Goal: Transaction & Acquisition: Purchase product/service

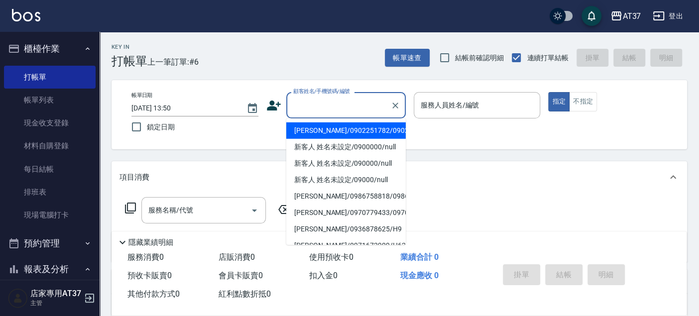
click at [335, 101] on input "顧客姓名/手機號碼/編號" at bounding box center [339, 105] width 96 height 17
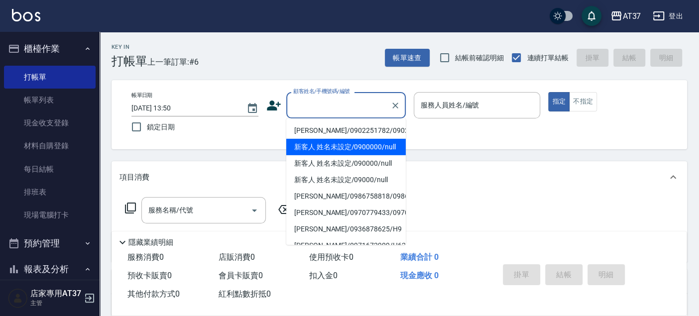
click at [355, 155] on li "新客人 姓名未設定/0900000/null" at bounding box center [345, 147] width 119 height 16
type input "新客人 姓名未設定/0900000/null"
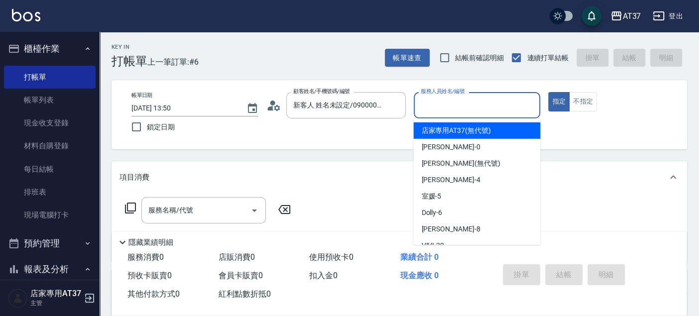
click at [442, 110] on input "服務人員姓名/編號" at bounding box center [477, 105] width 118 height 17
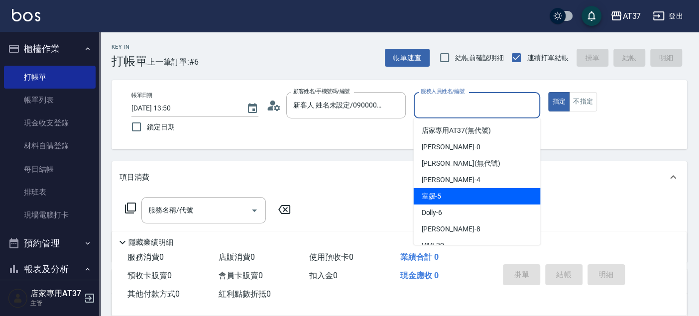
click at [492, 193] on div "室媛 -5" at bounding box center [476, 196] width 127 height 16
type input "室媛-5"
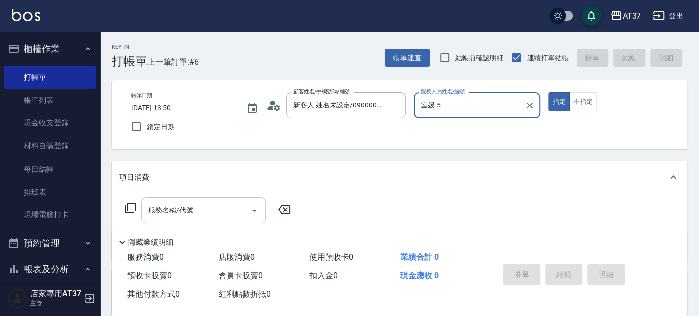
click at [226, 211] on input "服務名稱/代號" at bounding box center [196, 210] width 101 height 17
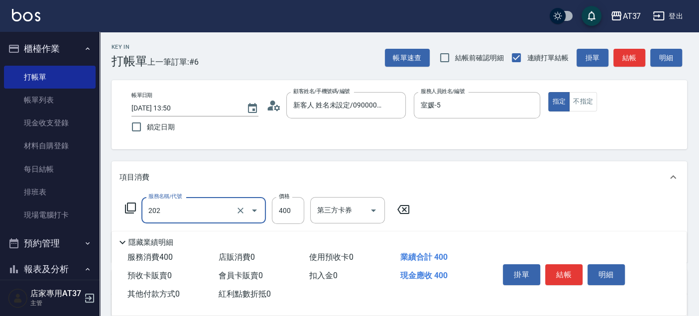
type input "A級單剪(202)"
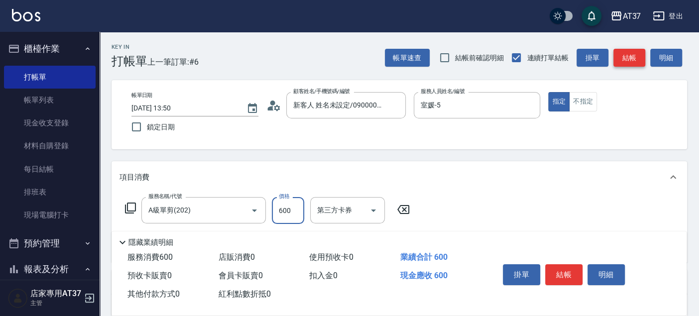
type input "600"
click at [621, 60] on button "結帳" at bounding box center [629, 58] width 32 height 18
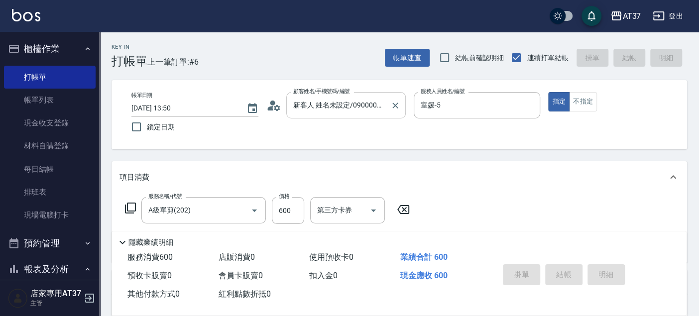
click at [370, 104] on input "新客人 姓名未設定/0900000/null" at bounding box center [339, 105] width 96 height 17
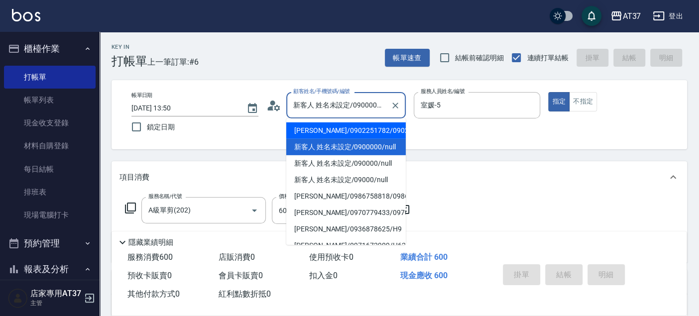
type input "2025/08/24 14:44"
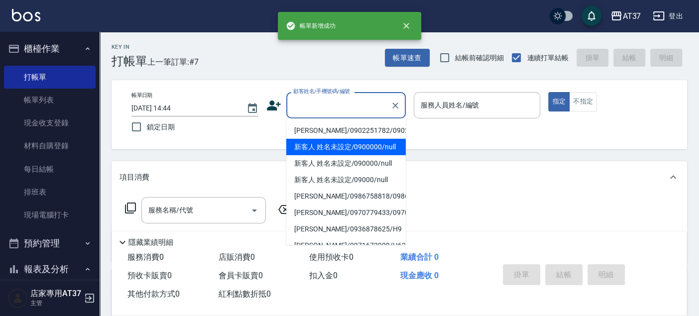
click at [368, 152] on li "新客人 姓名未設定/0900000/null" at bounding box center [345, 147] width 119 height 16
type input "新客人 姓名未設定/0900000/null"
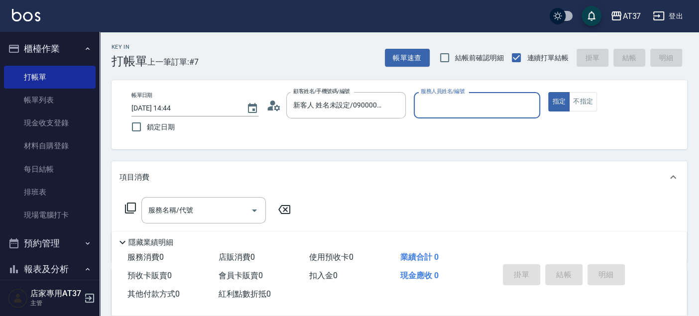
click at [444, 106] on input "服務人員姓名/編號" at bounding box center [477, 105] width 118 height 17
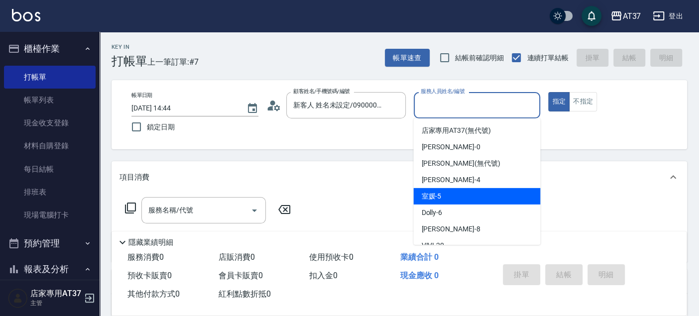
click at [466, 197] on div "室媛 -5" at bounding box center [476, 196] width 127 height 16
type input "室媛-5"
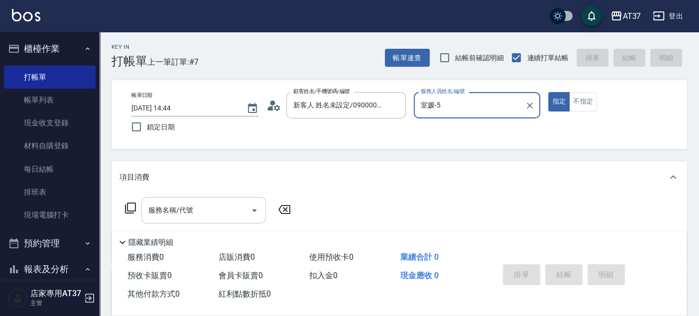
drag, startPoint x: 238, startPoint y: 204, endPoint x: 244, endPoint y: 204, distance: 5.5
click at [244, 204] on input "服務名稱/代號" at bounding box center [196, 210] width 101 height 17
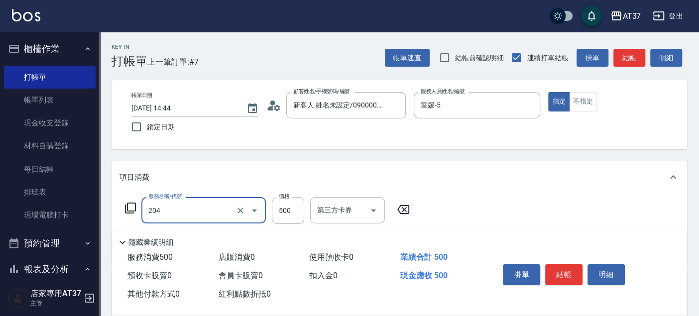
type input "A級洗+剪(204)"
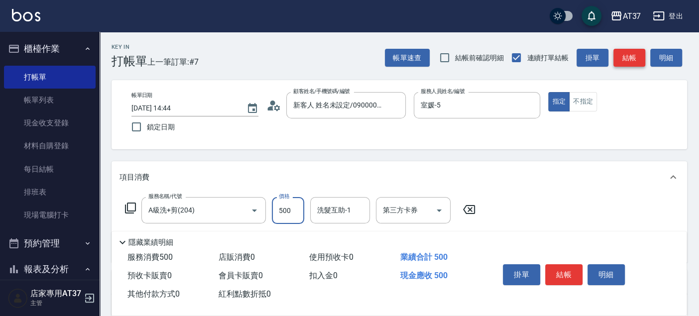
click at [638, 61] on button "結帳" at bounding box center [629, 58] width 32 height 18
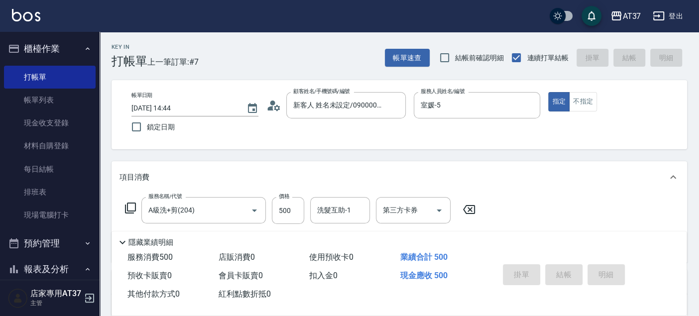
type input "2025/08/24 14:45"
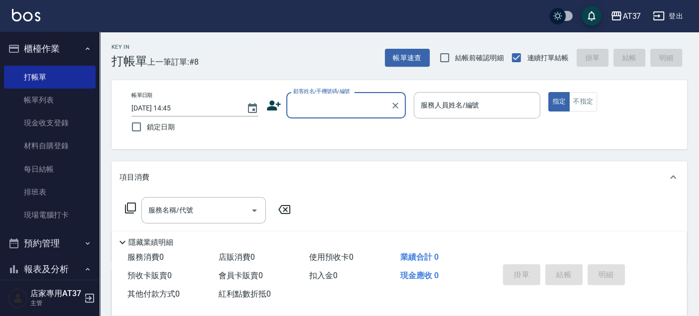
click at [417, 152] on div "Key In 打帳單 上一筆訂單:#8 帳單速查 結帳前確認明細 連續打單結帳 掛單 結帳 明細 帳單日期 2025/08/24 14:45 鎖定日期 顧客姓…" at bounding box center [399, 257] width 599 height 451
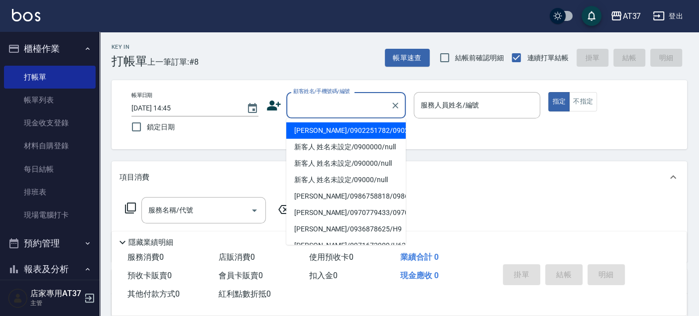
drag, startPoint x: 338, startPoint y: 113, endPoint x: 339, endPoint y: 118, distance: 5.7
click at [338, 113] on input "顧客姓名/手機號碼/編號" at bounding box center [339, 105] width 96 height 17
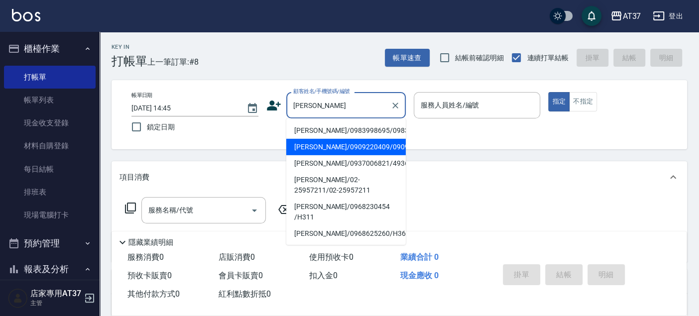
click at [335, 155] on li "盧詳恩/0909220409/0909220409" at bounding box center [345, 147] width 119 height 16
type input "盧詳恩/0909220409/0909220409"
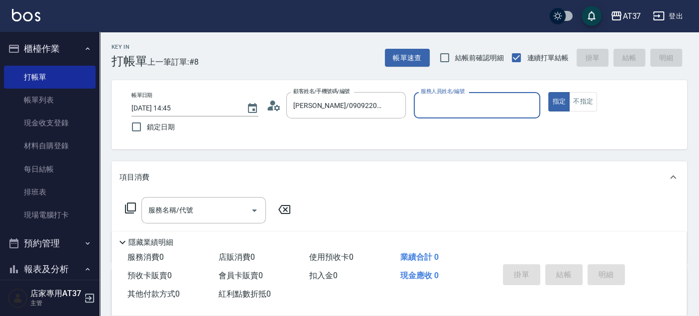
click at [452, 111] on input "服務人員姓名/編號" at bounding box center [477, 105] width 118 height 17
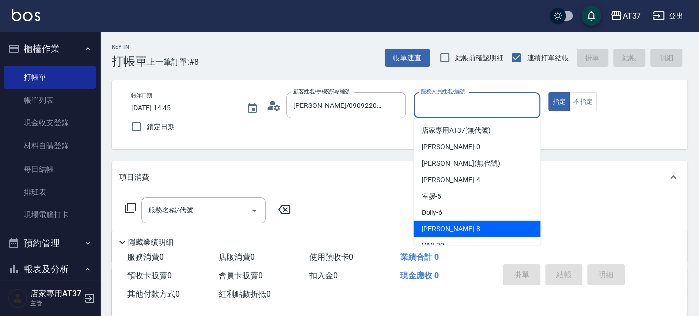
click at [462, 223] on div "Peggy -8" at bounding box center [476, 229] width 127 height 16
type input "Peggy-8"
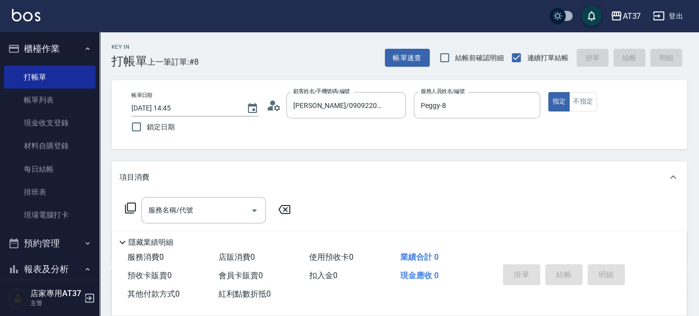
click at [133, 212] on icon at bounding box center [130, 208] width 12 height 12
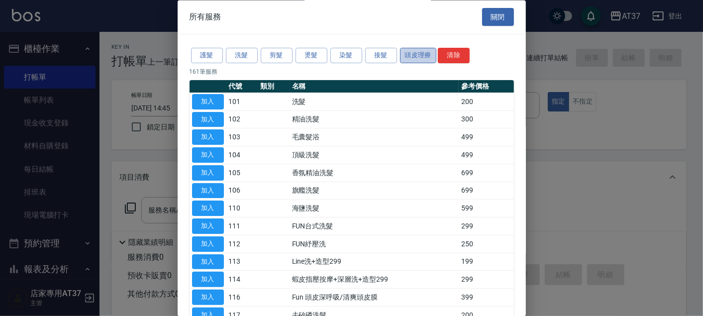
click at [406, 51] on button "頭皮理療" at bounding box center [418, 55] width 37 height 15
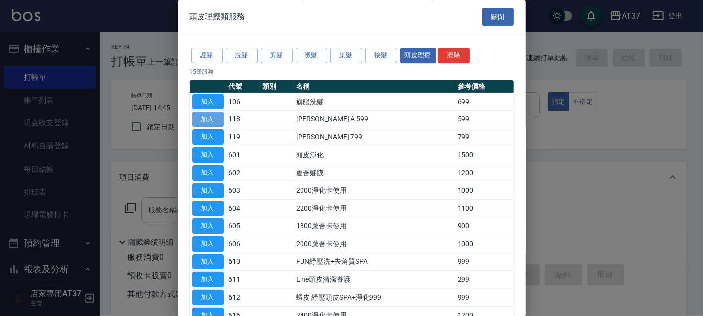
click at [201, 116] on button "加入" at bounding box center [208, 119] width 32 height 15
type input "沐宥 A 599(118)"
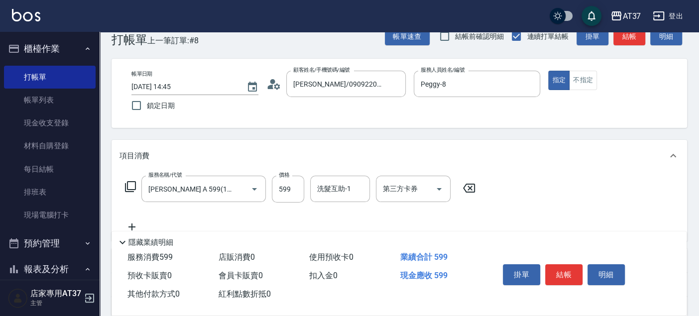
scroll to position [55, 0]
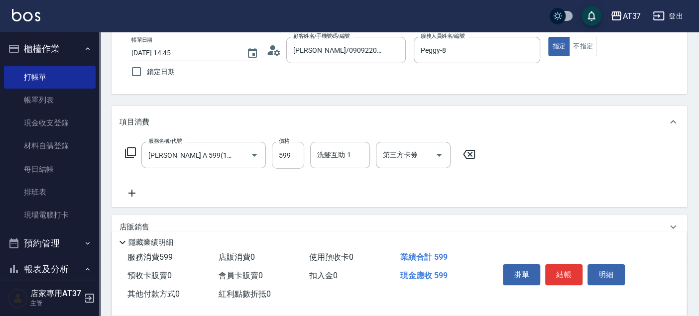
click at [294, 154] on input "599" at bounding box center [288, 155] width 32 height 27
type input "600"
click at [132, 190] on icon at bounding box center [131, 193] width 7 height 7
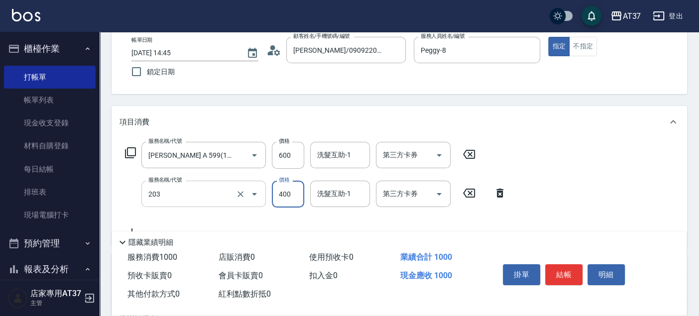
type input "B級洗+剪(203)"
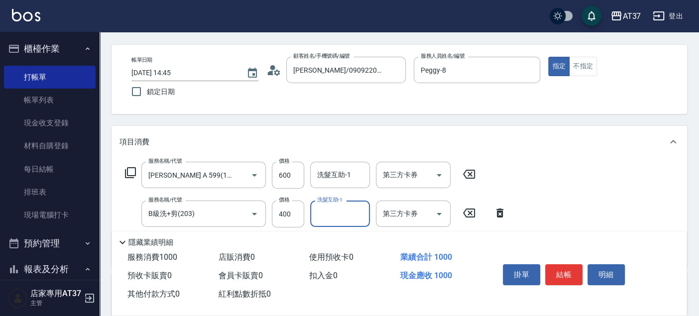
scroll to position [0, 0]
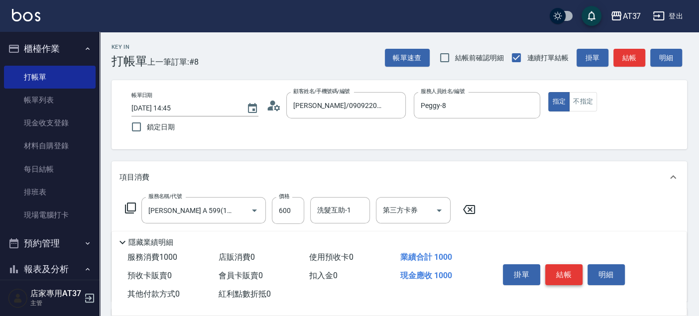
click at [566, 271] on button "結帳" at bounding box center [563, 274] width 37 height 21
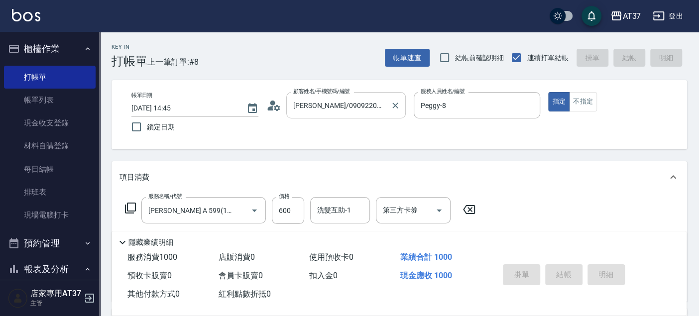
type input "2025/08/24 14:57"
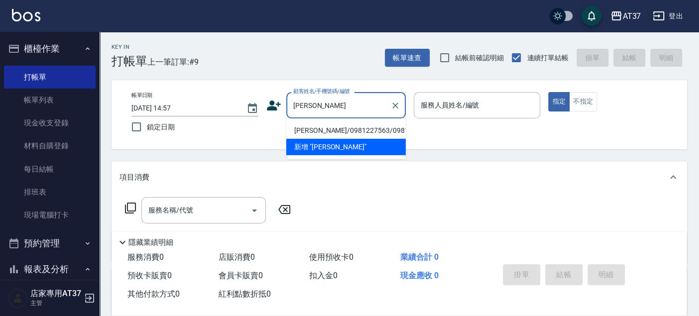
click at [348, 141] on ul "程信發/0981227563/0981227563 新增 "程信"" at bounding box center [345, 138] width 119 height 41
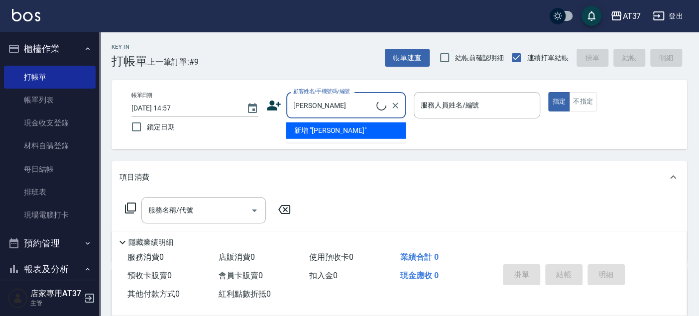
click at [345, 106] on input "程信信" at bounding box center [334, 105] width 86 height 17
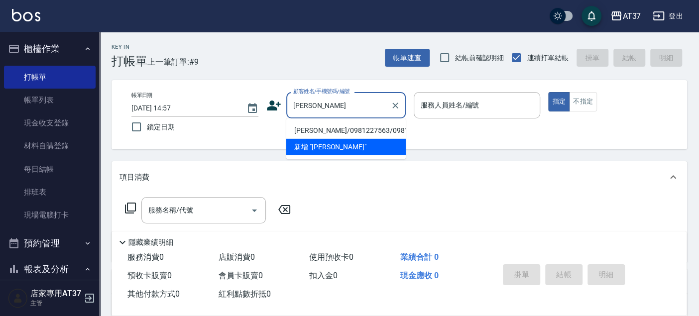
click at [335, 136] on li "程信發/0981227563/0981227563" at bounding box center [345, 130] width 119 height 16
type input "程信發/0981227563/0981227563"
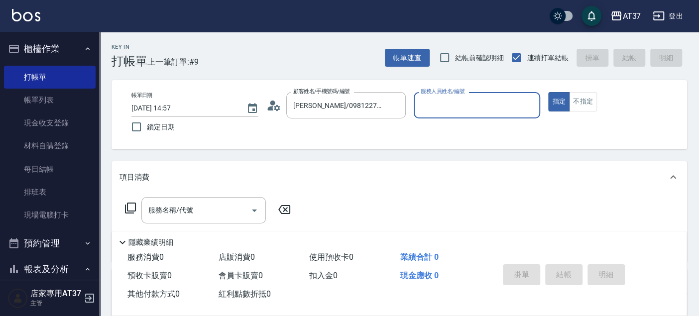
type input "Peggy-8"
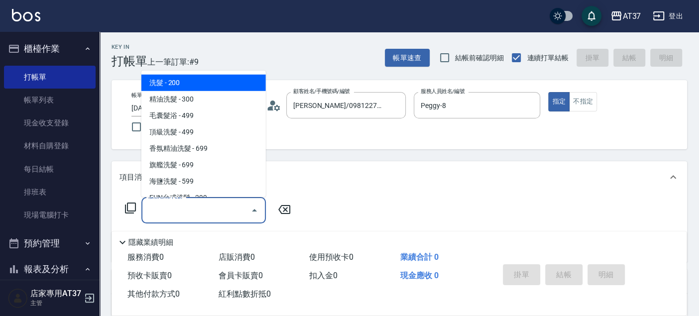
click at [209, 203] on input "服務名稱/代號" at bounding box center [196, 210] width 101 height 17
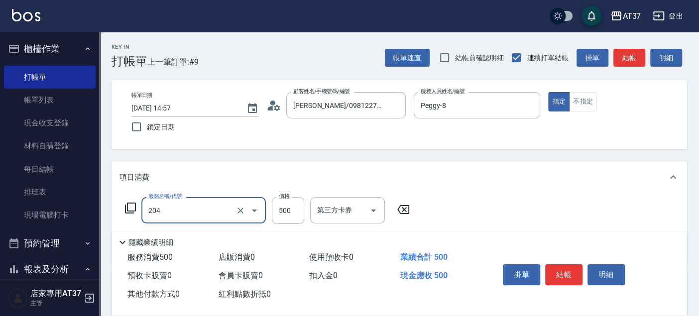
type input "A級洗+剪(204)"
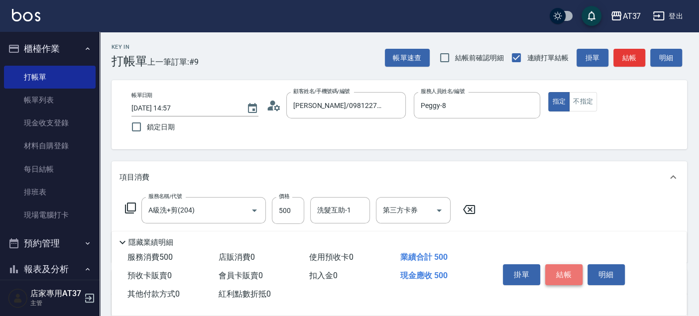
click at [564, 276] on button "結帳" at bounding box center [563, 274] width 37 height 21
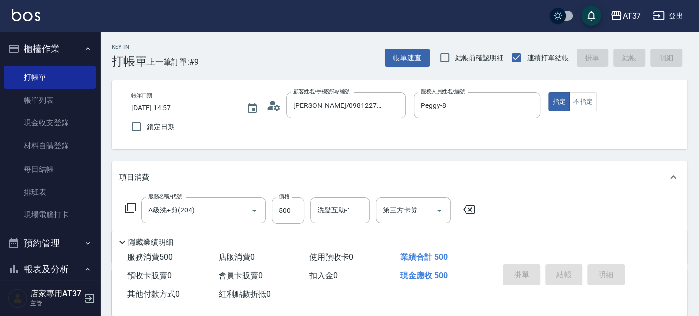
type input "2025/08/24 14:58"
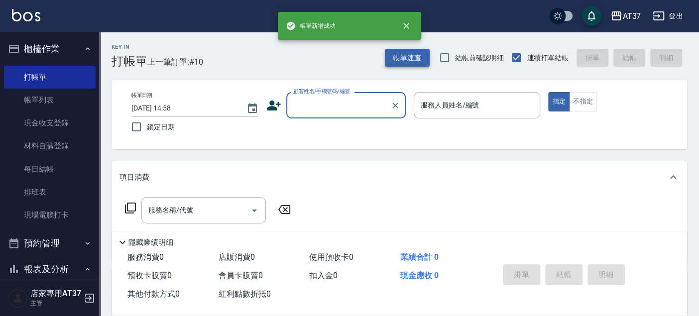
click at [412, 62] on button "帳單速查" at bounding box center [407, 58] width 45 height 18
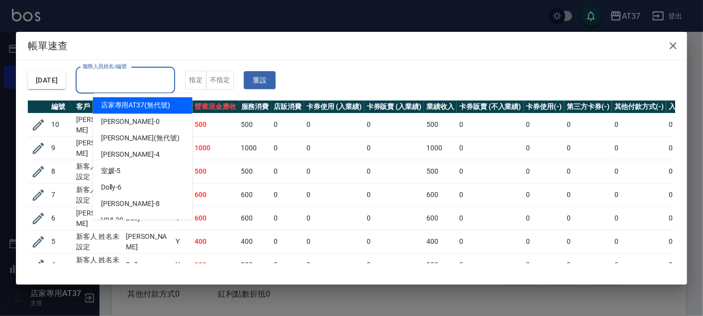
click at [165, 81] on input "服務人員姓名/編號" at bounding box center [125, 80] width 91 height 17
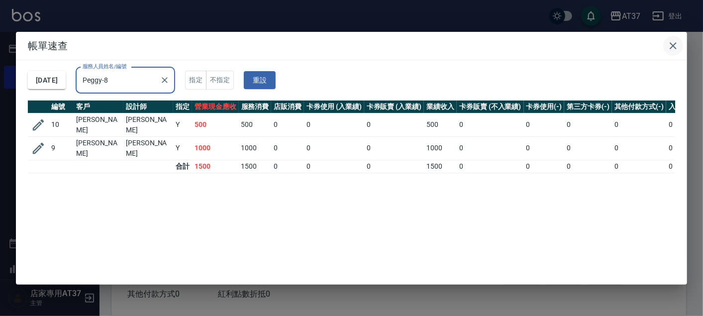
type input "Peggy-8"
click at [677, 43] on icon "button" at bounding box center [674, 46] width 12 height 12
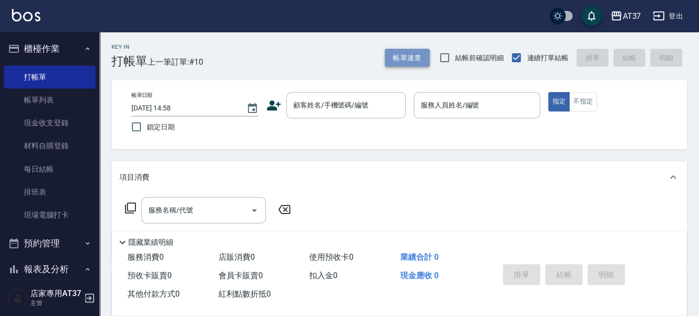
click at [408, 60] on button "帳單速查" at bounding box center [407, 58] width 45 height 18
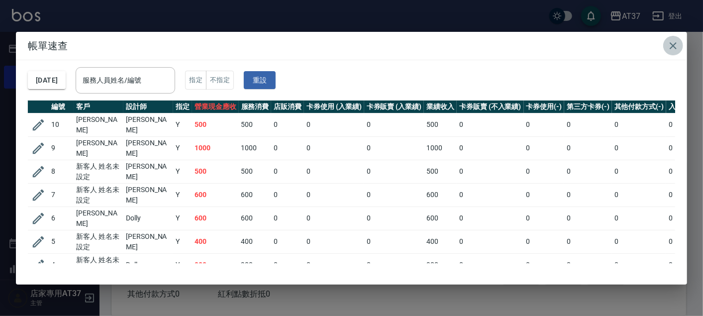
click at [676, 41] on icon "button" at bounding box center [674, 46] width 12 height 12
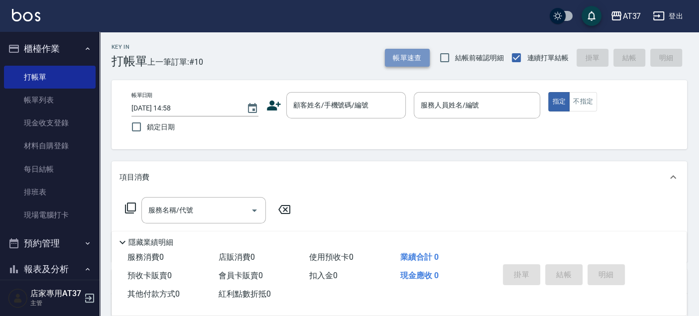
click at [415, 56] on button "帳單速查" at bounding box center [407, 58] width 45 height 18
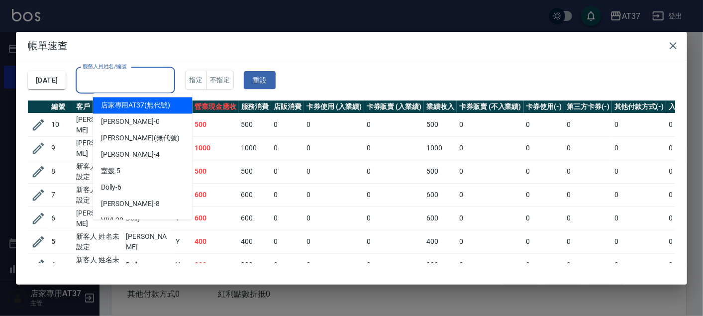
click at [131, 83] on input "服務人員姓名/編號" at bounding box center [125, 80] width 91 height 17
click at [674, 46] on icon "button" at bounding box center [673, 45] width 7 height 7
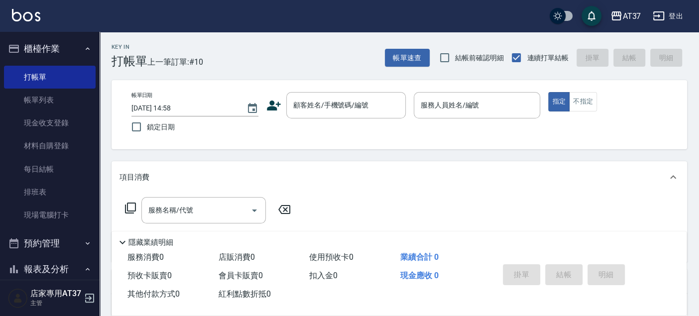
click at [453, 137] on div "帳單日期 2025/08/24 14:58 鎖定日期 顧客姓名/手機號碼/編號 顧客姓名/手機號碼/編號 服務人員姓名/編號 服務人員姓名/編號 指定 不指定" at bounding box center [399, 114] width 575 height 69
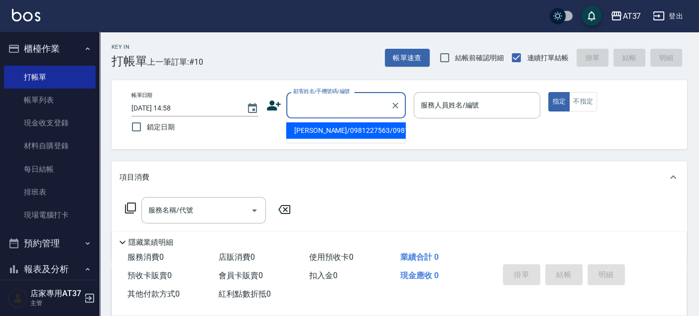
click at [368, 106] on input "顧客姓名/手機號碼/編號" at bounding box center [339, 105] width 96 height 17
type input "090000"
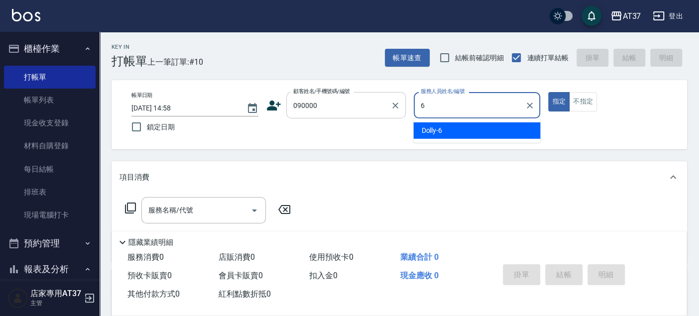
type input "6"
type button "true"
type input "Dolly-6"
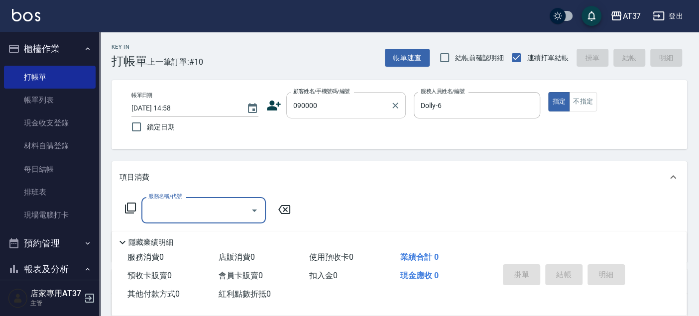
type input "新客人 姓名未設定/090000/null"
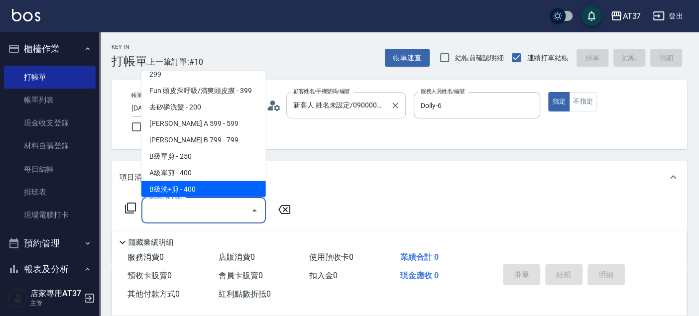
scroll to position [200, 0]
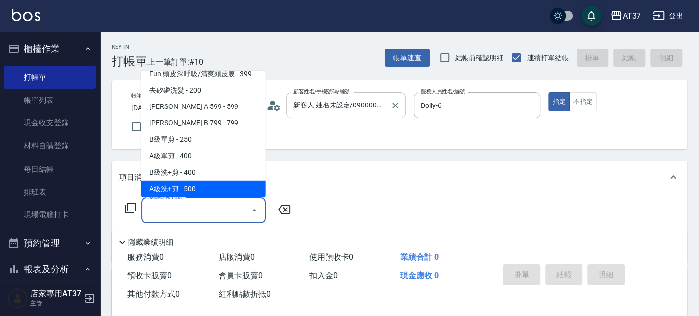
type input "A級洗+剪(204)"
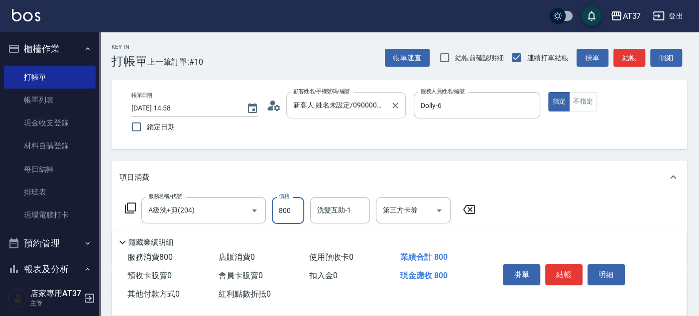
type input "800"
type input "小葉-24"
click at [639, 64] on button "結帳" at bounding box center [629, 58] width 32 height 18
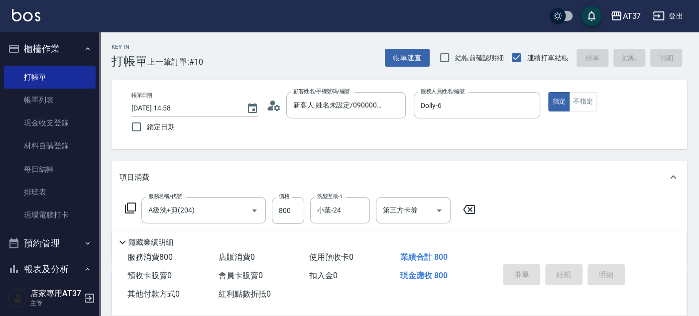
type input "2025/08/24 15:06"
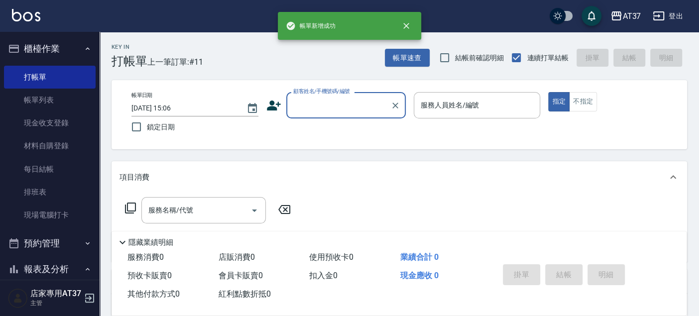
scroll to position [0, 0]
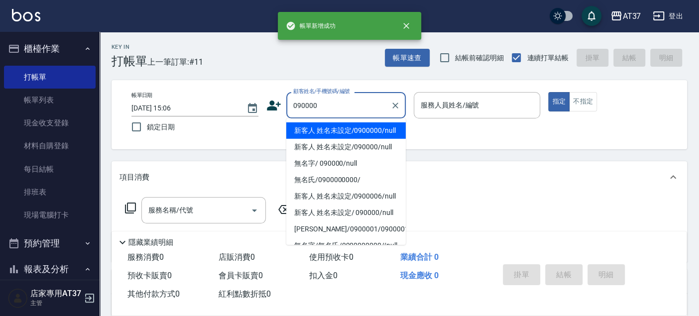
type input "新客人 姓名未設定/0900000/null"
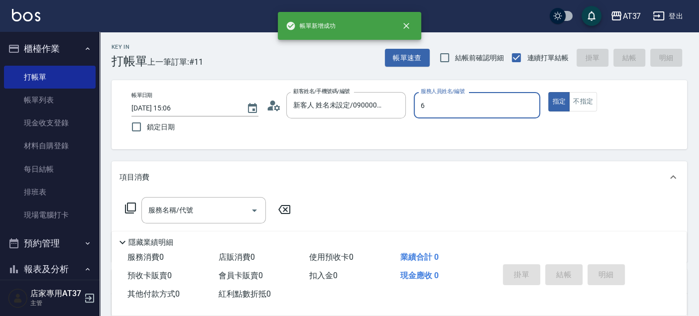
type input "Dolly-6"
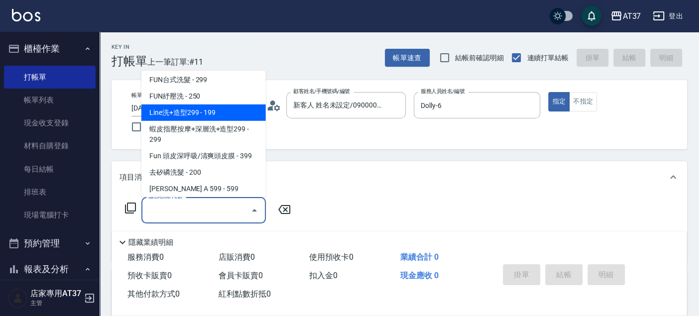
scroll to position [167, 0]
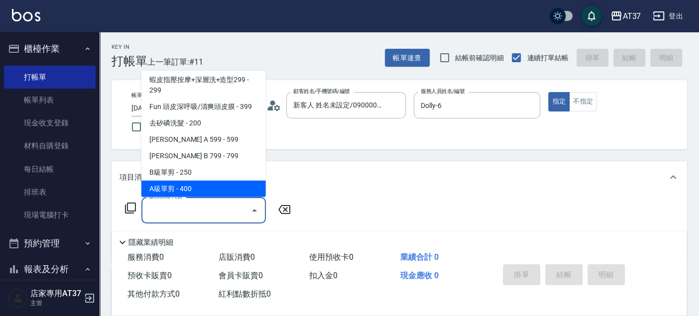
type input "A級單剪(202)"
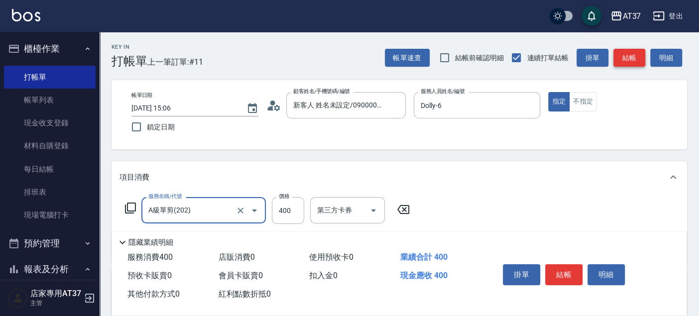
click at [639, 64] on button "結帳" at bounding box center [629, 58] width 32 height 18
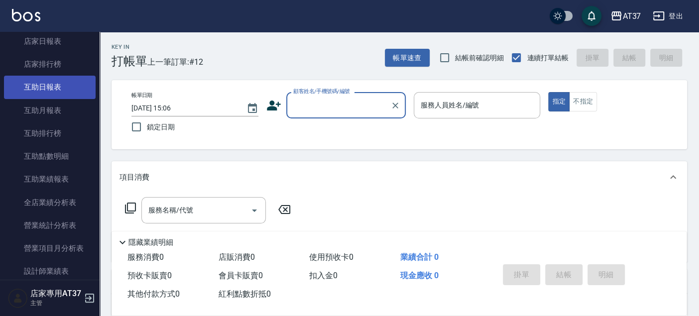
scroll to position [332, 0]
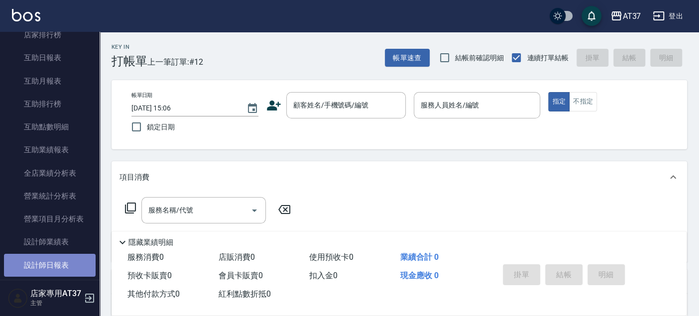
click at [65, 261] on link "設計師日報表" at bounding box center [50, 265] width 92 height 23
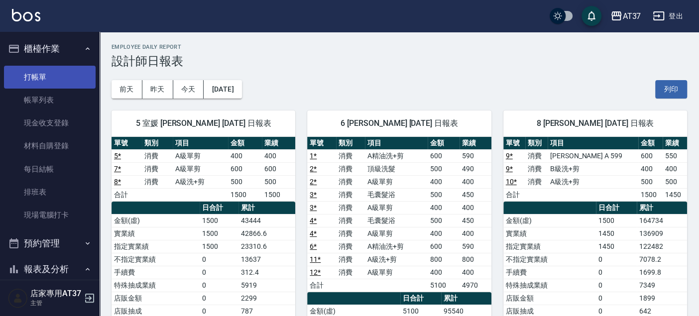
click at [63, 78] on link "打帳單" at bounding box center [50, 77] width 92 height 23
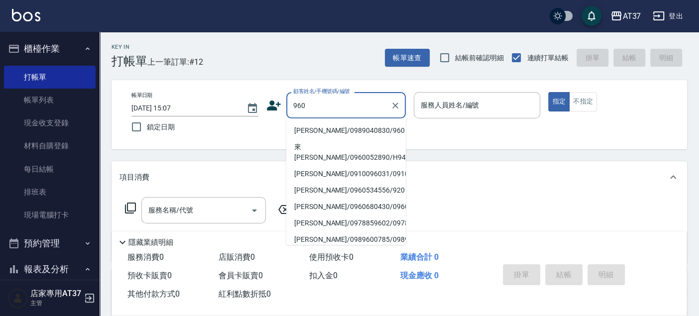
click at [334, 130] on li "李珩/0989040830/960" at bounding box center [345, 130] width 119 height 16
type input "李珩/0989040830/960"
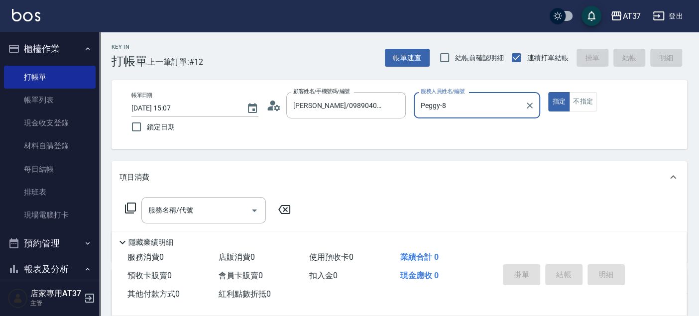
type input "Peggy-8"
click at [214, 211] on input "服務名稱/代號" at bounding box center [196, 210] width 101 height 17
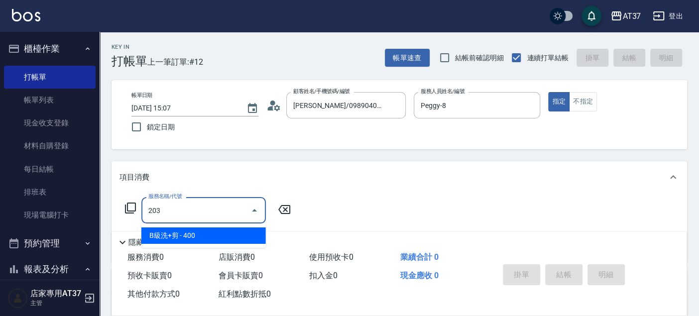
type input "B級洗+剪(203)"
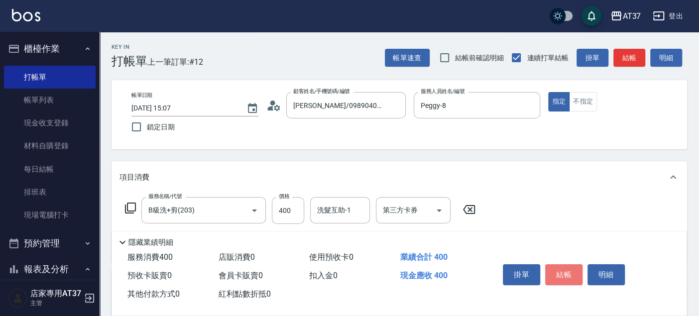
drag, startPoint x: 559, startPoint y: 277, endPoint x: 454, endPoint y: 9, distance: 288.3
click at [560, 274] on button "結帳" at bounding box center [563, 274] width 37 height 21
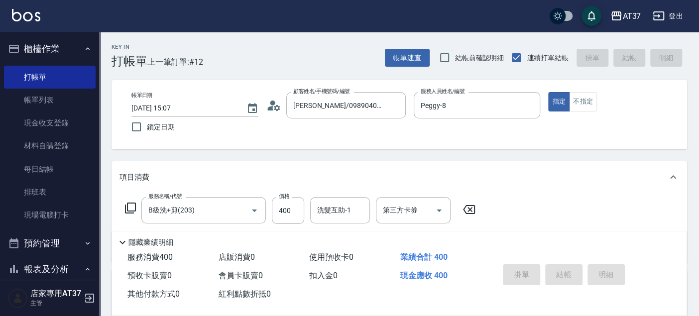
type input "2025/08/24 15:22"
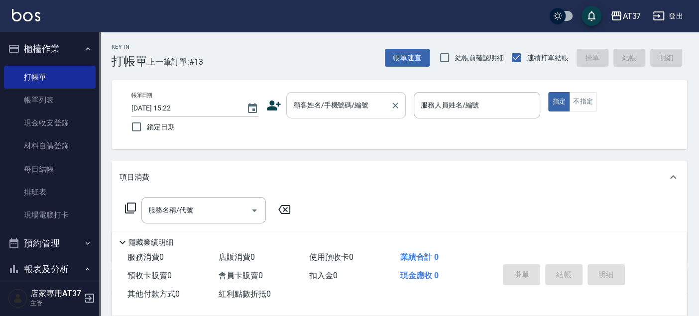
click at [326, 112] on input "顧客姓名/手機號碼/編號" at bounding box center [339, 105] width 96 height 17
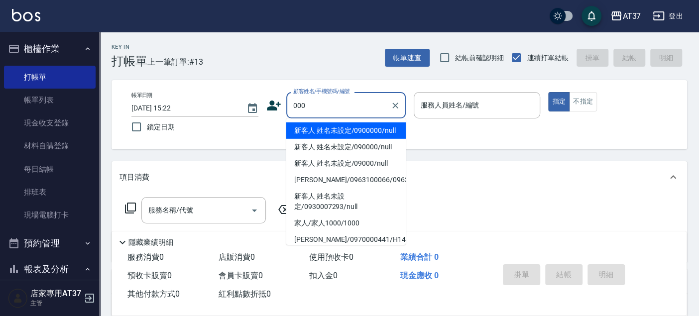
click at [332, 136] on li "新客人 姓名未設定/0900000/null" at bounding box center [345, 130] width 119 height 16
type input "新客人 姓名未設定/0900000/null"
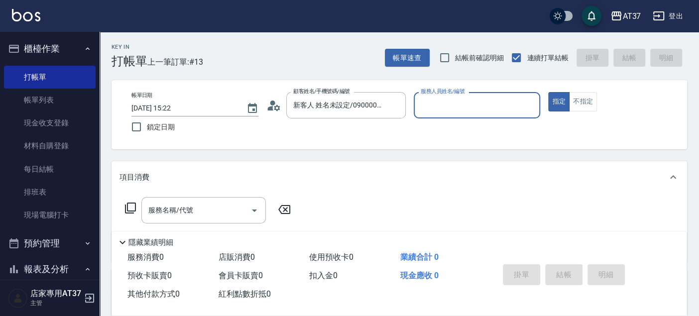
click at [470, 102] on input "服務人員姓名/編號" at bounding box center [477, 105] width 118 height 17
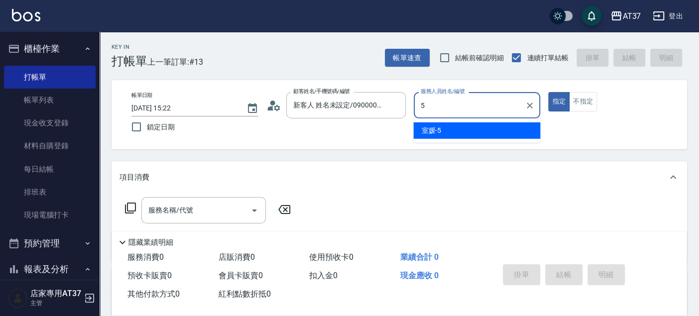
type input "室媛-5"
type button "true"
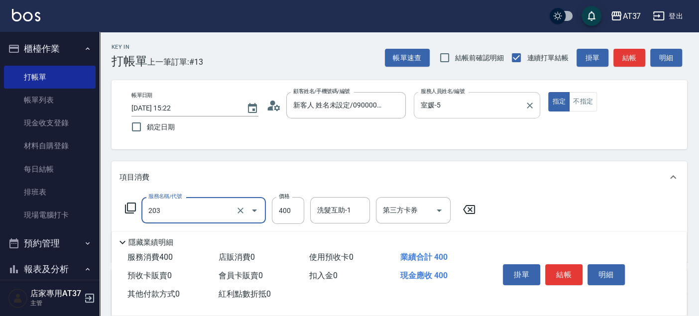
type input "B級洗+剪(203)"
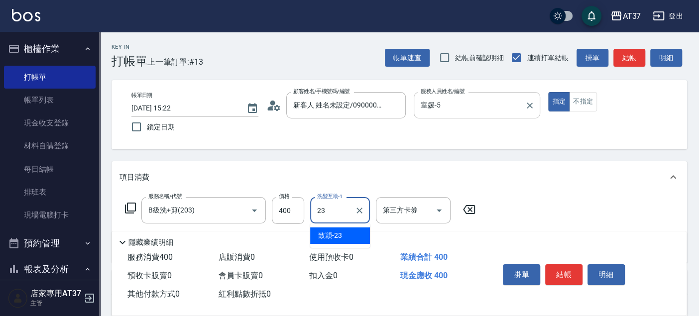
type input "致穎-23"
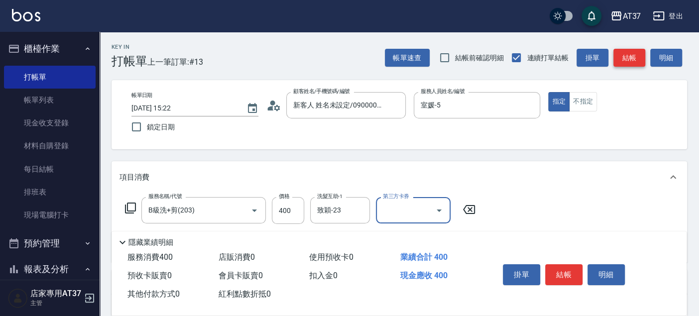
click at [639, 56] on button "結帳" at bounding box center [629, 58] width 32 height 18
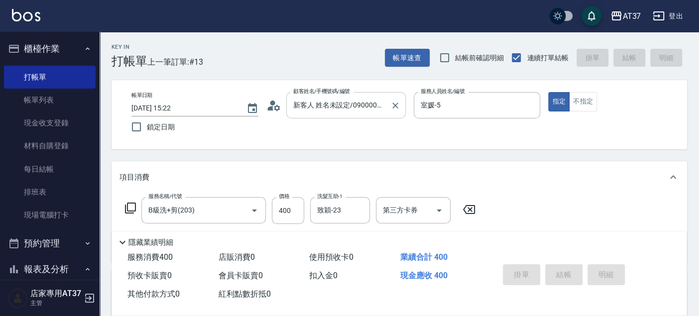
type input "2025/08/24 15:45"
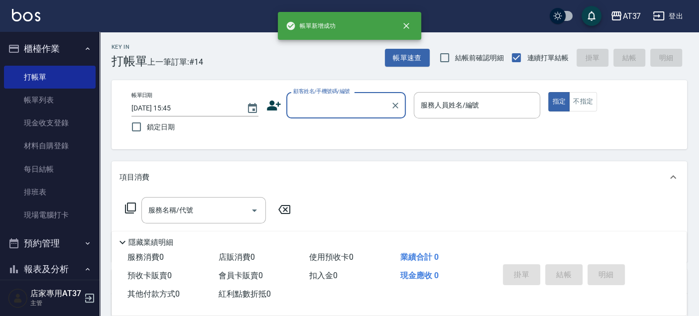
click at [342, 110] on input "顧客姓名/手機號碼/編號" at bounding box center [339, 105] width 96 height 17
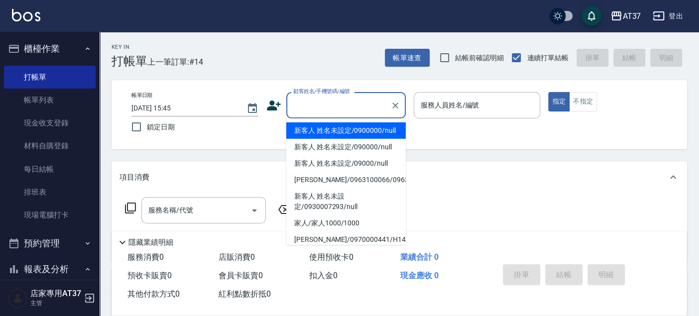
click at [364, 135] on li "新客人 姓名未設定/0900000/null" at bounding box center [345, 130] width 119 height 16
type input "新客人 姓名未設定/0900000/null"
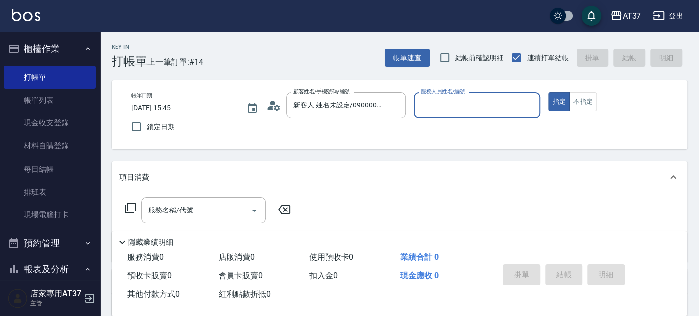
click at [429, 110] on input "服務人員姓名/編號" at bounding box center [477, 105] width 118 height 17
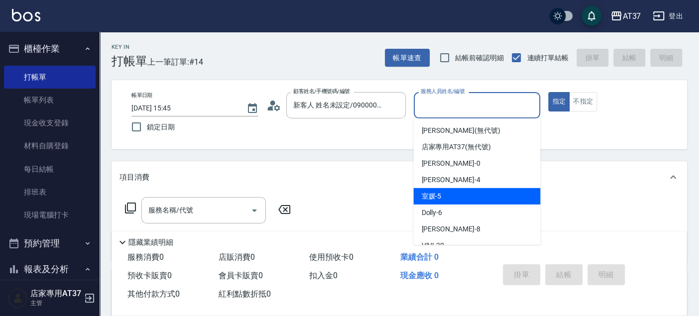
click at [451, 192] on div "室媛 -5" at bounding box center [476, 196] width 127 height 16
type input "室媛-5"
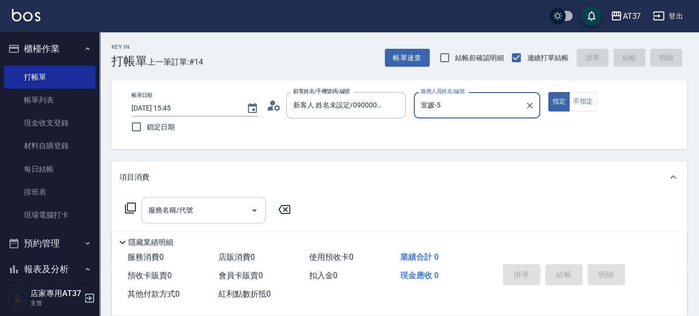
click at [180, 213] on div "服務名稱/代號 服務名稱/代號" at bounding box center [203, 210] width 124 height 26
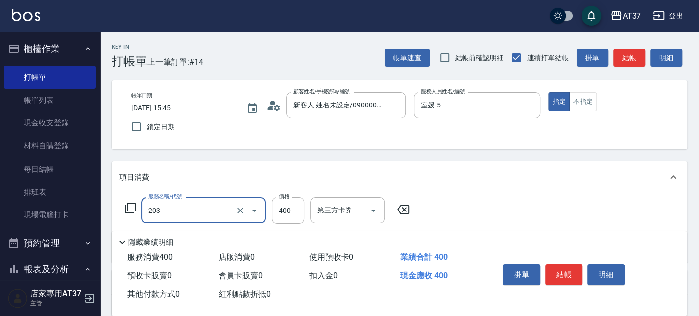
type input "B級洗+剪(203)"
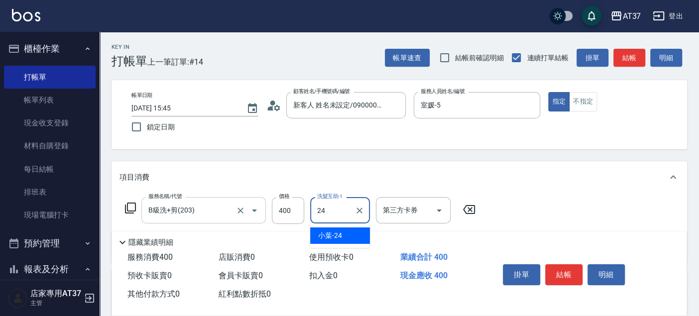
type input "小葉-24"
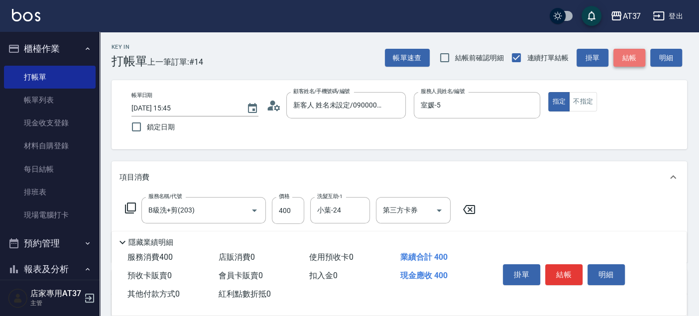
click at [626, 51] on button "結帳" at bounding box center [629, 58] width 32 height 18
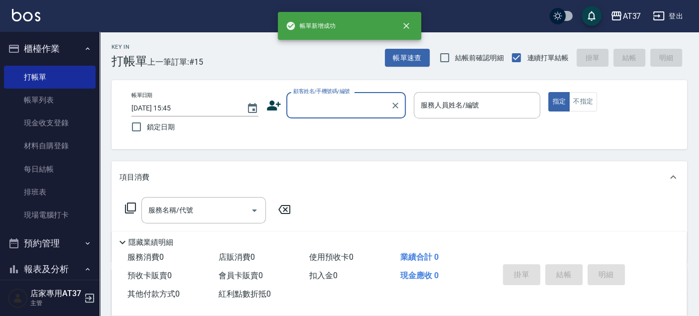
click at [370, 100] on input "顧客姓名/手機號碼/編號" at bounding box center [339, 105] width 96 height 17
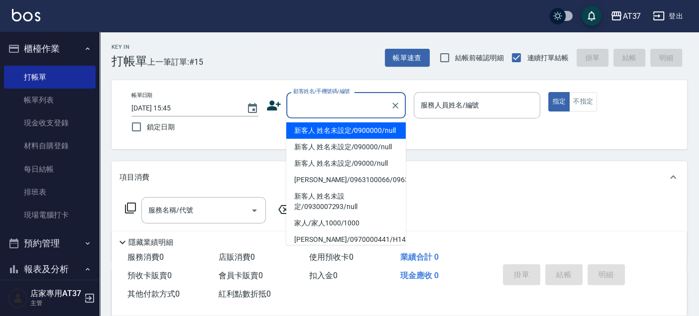
click at [370, 134] on li "新客人 姓名未設定/0900000/null" at bounding box center [345, 130] width 119 height 16
type input "新客人 姓名未設定/0900000/null"
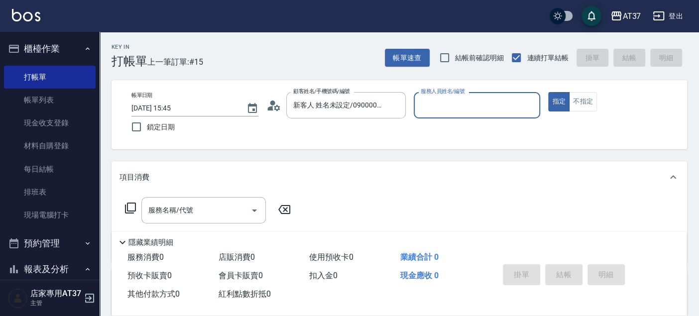
click at [445, 102] on input "服務人員姓名/編號" at bounding box center [477, 105] width 118 height 17
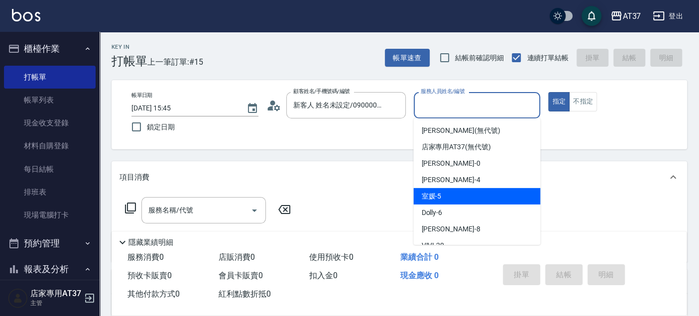
click at [459, 194] on div "室媛 -5" at bounding box center [476, 196] width 127 height 16
type input "室媛-5"
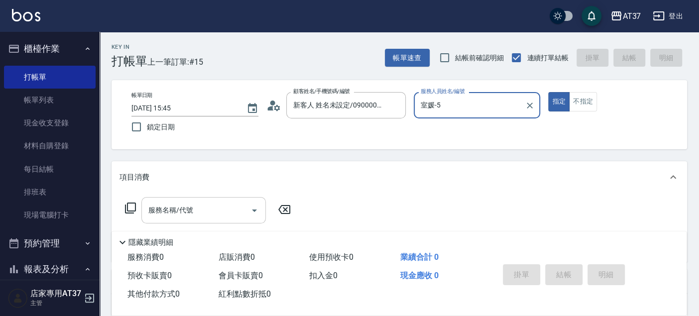
click at [221, 205] on input "服務名稱/代號" at bounding box center [196, 210] width 101 height 17
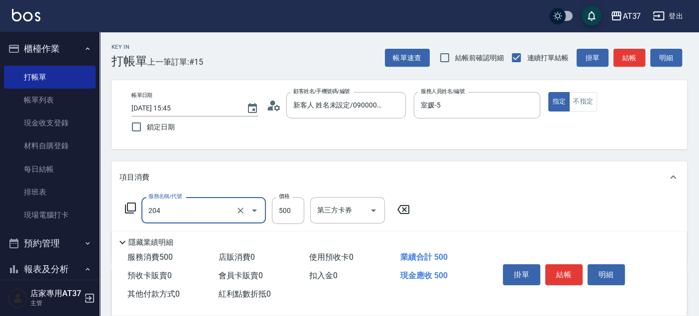
type input "A級洗+剪(204)"
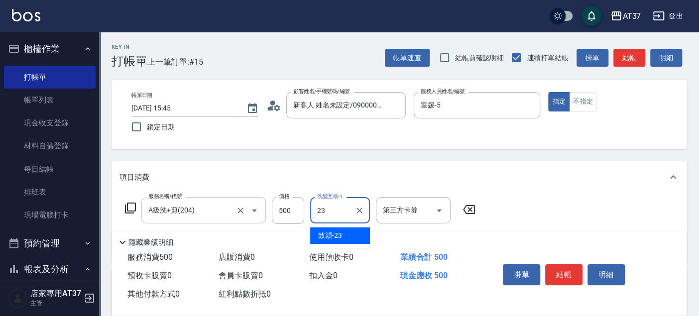
type input "致穎-23"
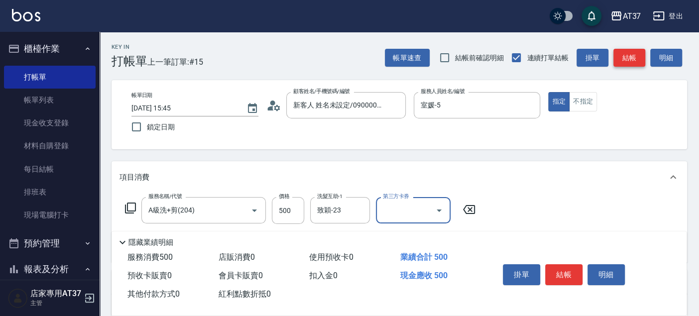
click at [627, 57] on button "結帳" at bounding box center [629, 58] width 32 height 18
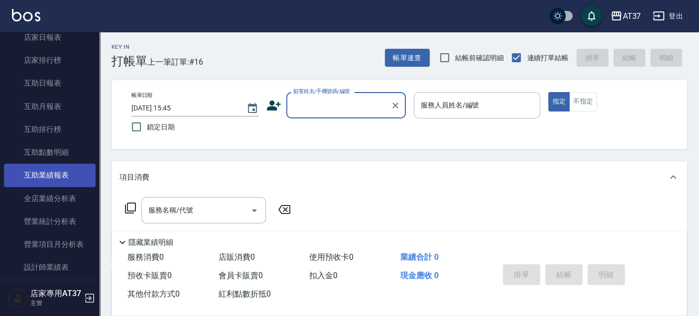
scroll to position [387, 0]
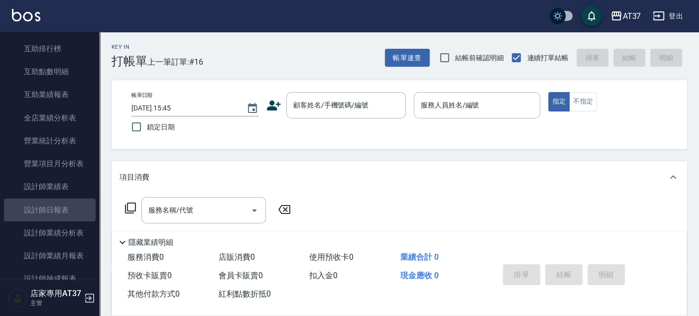
drag, startPoint x: 53, startPoint y: 205, endPoint x: 267, endPoint y: 195, distance: 214.7
click at [52, 205] on link "設計師日報表" at bounding box center [50, 210] width 92 height 23
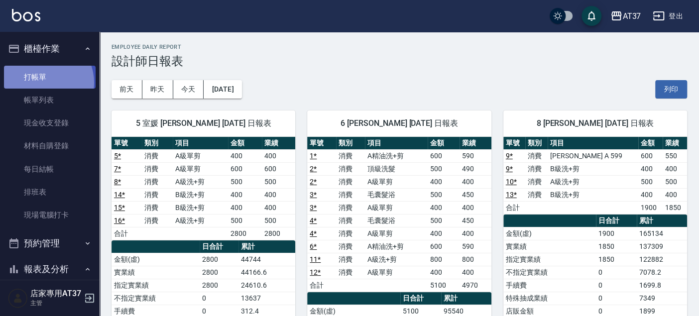
click at [42, 82] on link "打帳單" at bounding box center [50, 77] width 92 height 23
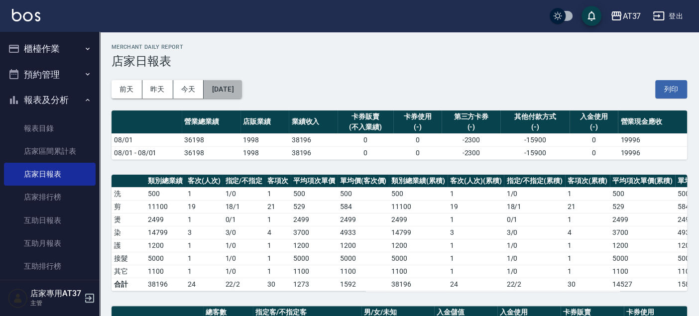
click at [241, 93] on button "[DATE]" at bounding box center [223, 89] width 38 height 18
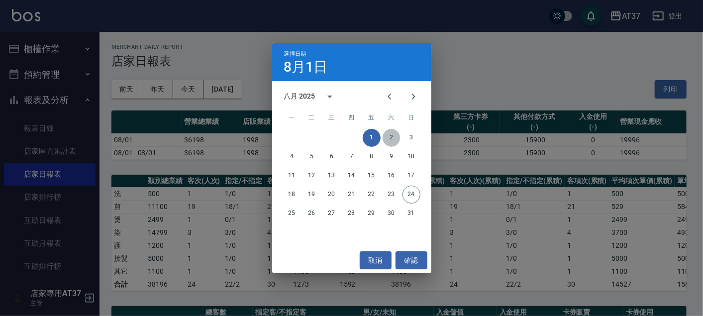
click at [391, 134] on button "2" at bounding box center [392, 138] width 18 height 18
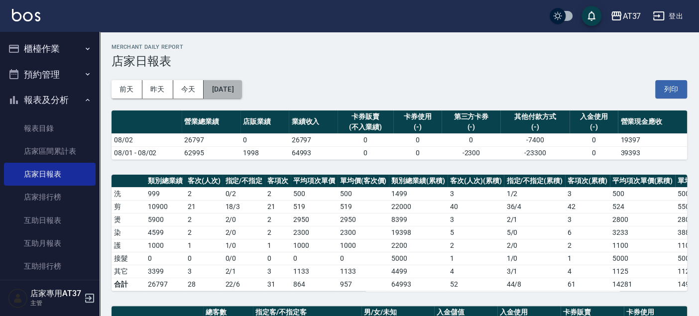
click at [241, 85] on button "[DATE]" at bounding box center [223, 89] width 38 height 18
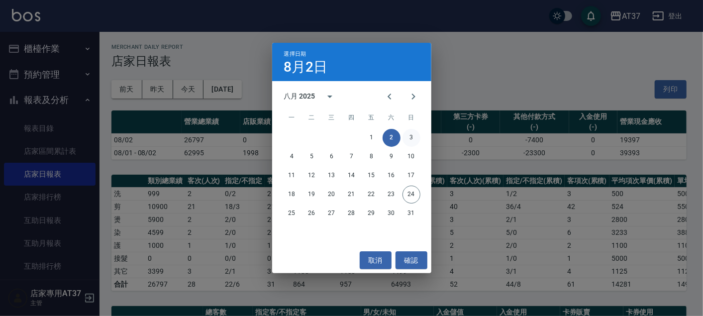
click at [417, 134] on button "3" at bounding box center [412, 138] width 18 height 18
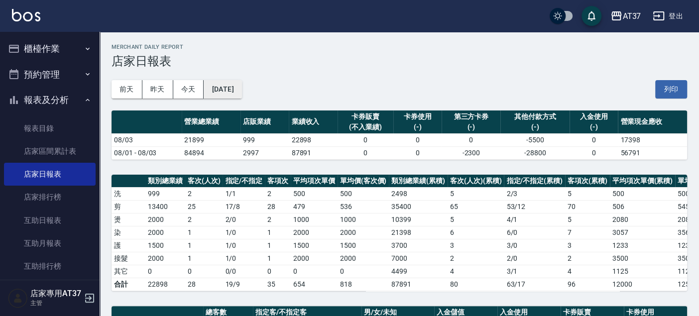
click at [241, 88] on button "[DATE]" at bounding box center [223, 89] width 38 height 18
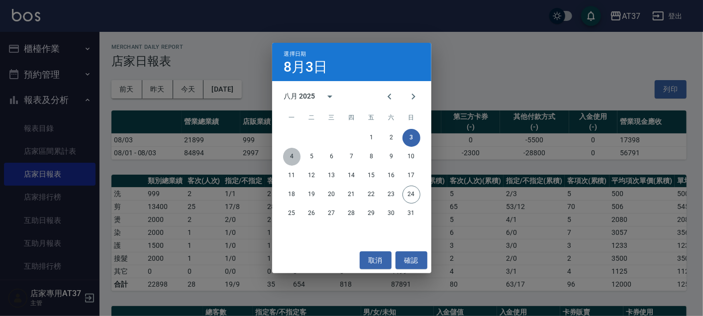
click at [293, 156] on button "4" at bounding box center [292, 157] width 18 height 18
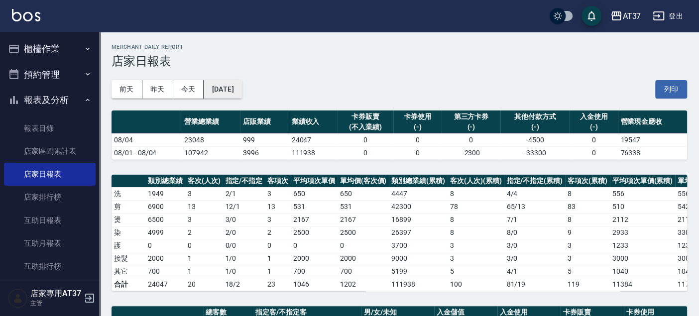
click at [241, 94] on button "[DATE]" at bounding box center [223, 89] width 38 height 18
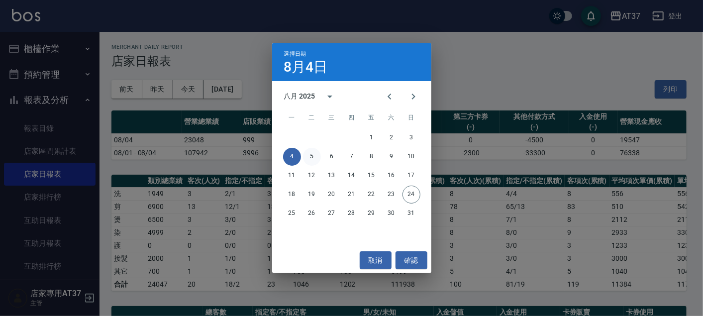
click at [316, 156] on button "5" at bounding box center [312, 157] width 18 height 18
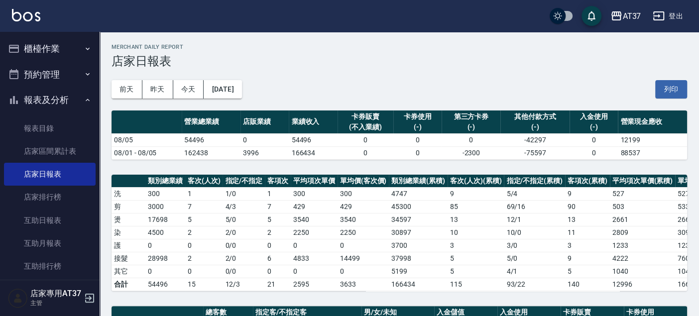
drag, startPoint x: 77, startPoint y: 140, endPoint x: 336, endPoint y: 83, distance: 265.6
click at [336, 83] on div "[DATE] [DATE] [DATE] [DATE] 列印" at bounding box center [399, 89] width 575 height 42
click at [241, 90] on button "[DATE]" at bounding box center [223, 89] width 38 height 18
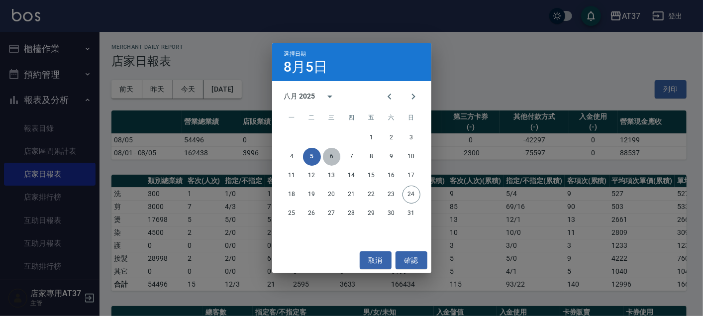
click at [332, 156] on button "6" at bounding box center [332, 157] width 18 height 18
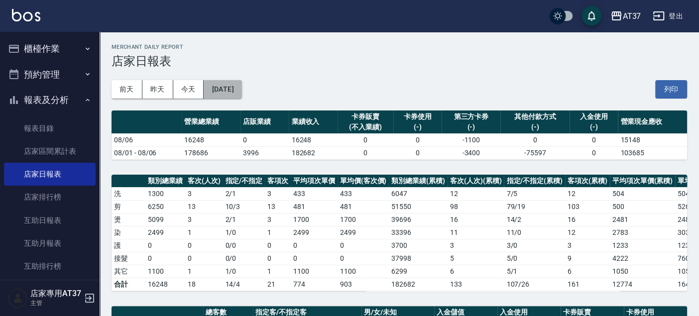
click at [227, 87] on button "[DATE]" at bounding box center [223, 89] width 38 height 18
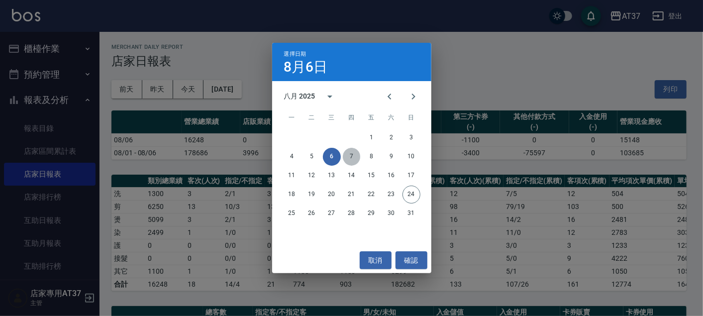
click at [352, 153] on button "7" at bounding box center [352, 157] width 18 height 18
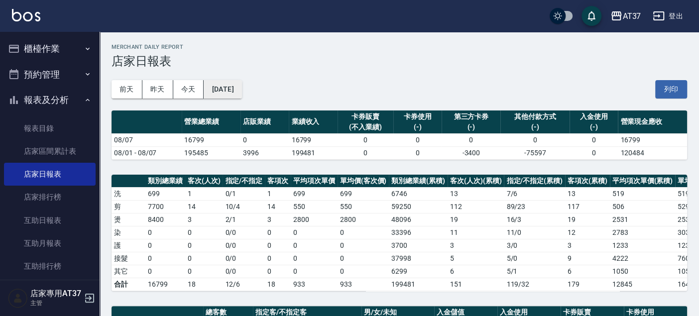
click at [241, 89] on button "[DATE]" at bounding box center [223, 89] width 38 height 18
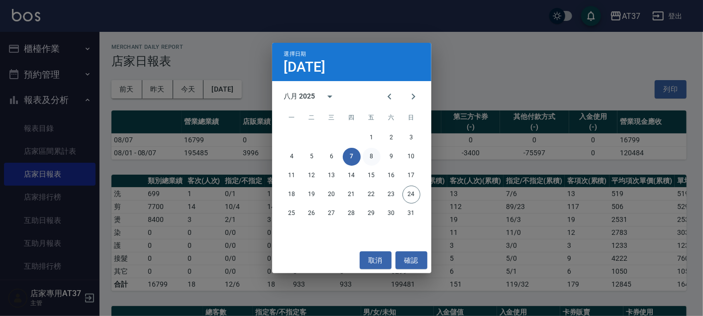
click at [369, 150] on button "8" at bounding box center [372, 157] width 18 height 18
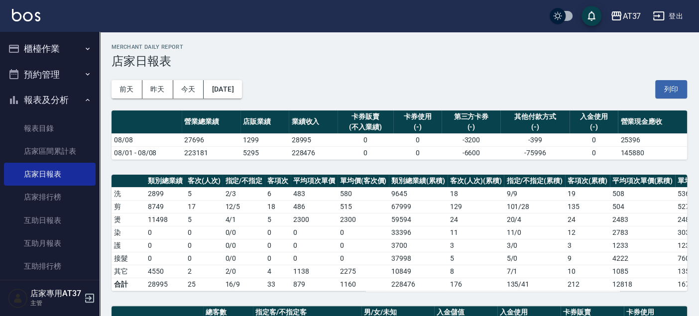
click at [241, 92] on button "[DATE]" at bounding box center [223, 89] width 38 height 18
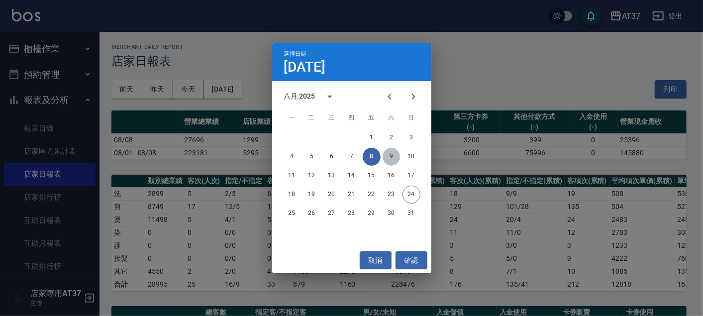
click at [399, 156] on button "9" at bounding box center [392, 157] width 18 height 18
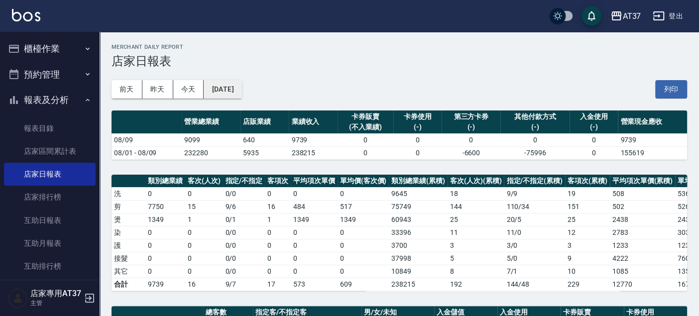
click at [241, 91] on button "[DATE]" at bounding box center [223, 89] width 38 height 18
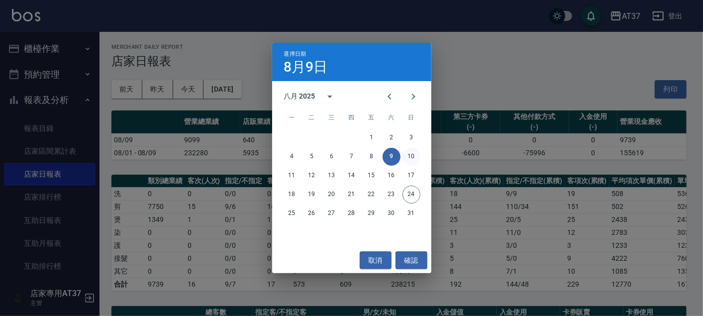
click at [411, 154] on button "10" at bounding box center [412, 157] width 18 height 18
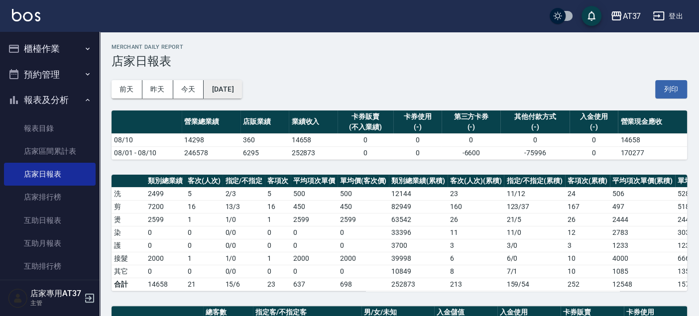
click at [237, 83] on button "[DATE]" at bounding box center [223, 89] width 38 height 18
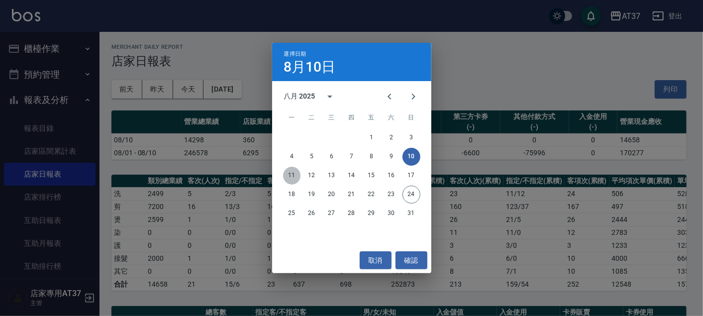
click at [289, 172] on button "11" at bounding box center [292, 176] width 18 height 18
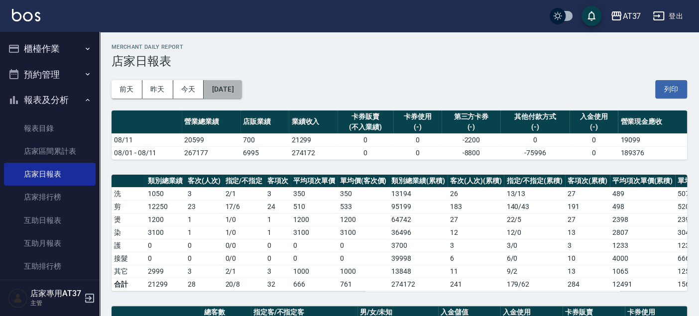
click at [241, 97] on button "[DATE]" at bounding box center [223, 89] width 38 height 18
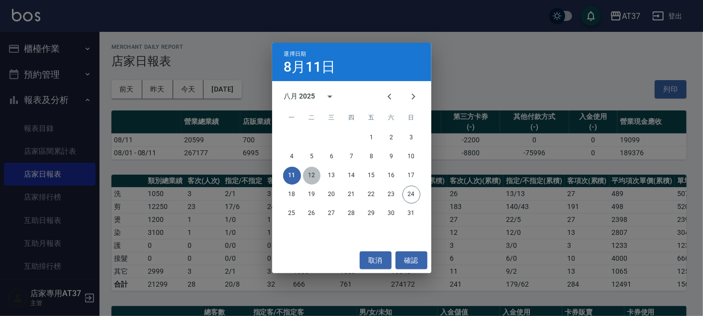
click at [316, 175] on button "12" at bounding box center [312, 176] width 18 height 18
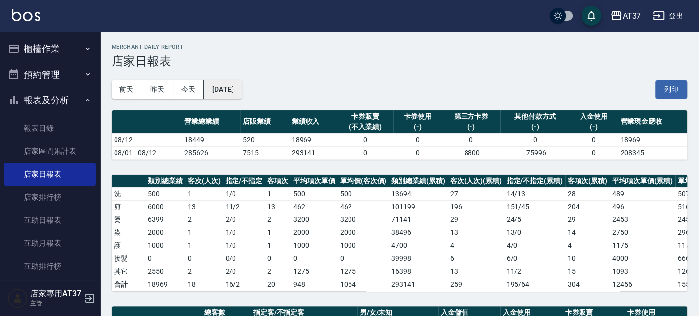
click at [234, 91] on button "[DATE]" at bounding box center [223, 89] width 38 height 18
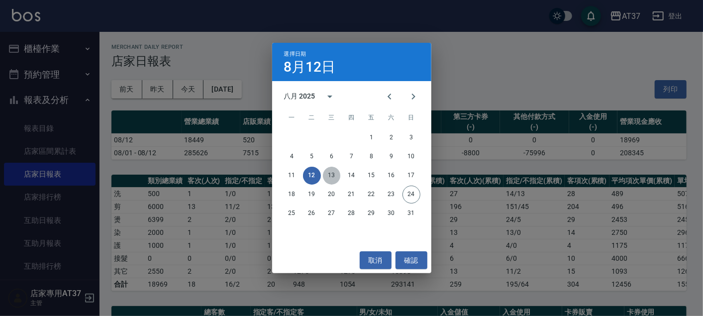
click at [334, 176] on button "13" at bounding box center [332, 176] width 18 height 18
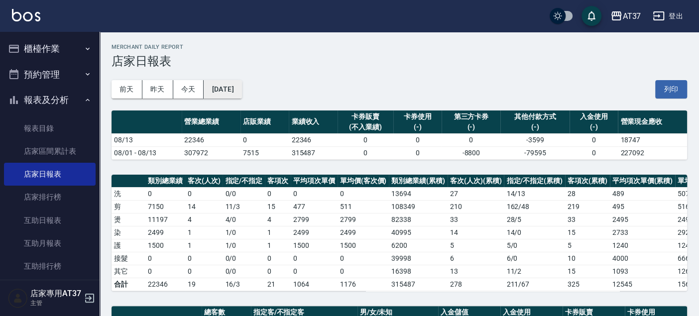
click at [238, 85] on button "[DATE]" at bounding box center [223, 89] width 38 height 18
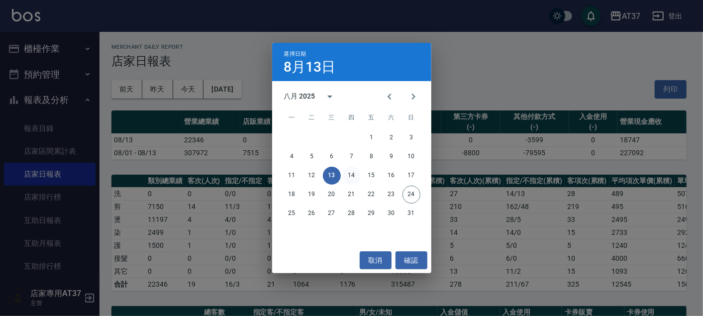
click at [348, 171] on button "14" at bounding box center [352, 176] width 18 height 18
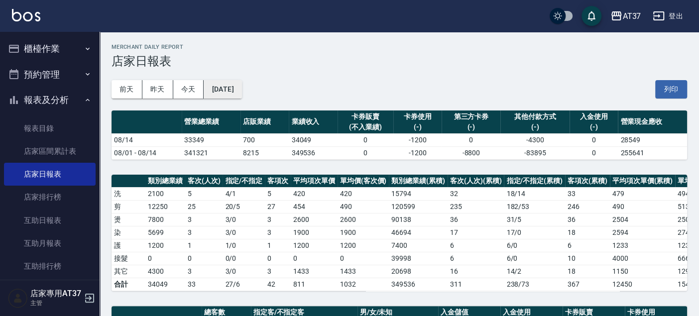
click at [237, 89] on button "[DATE]" at bounding box center [223, 89] width 38 height 18
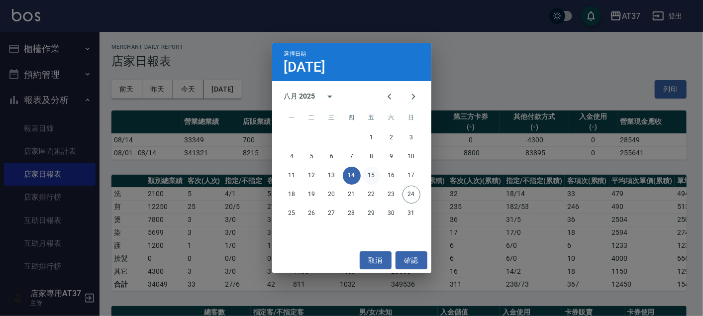
click at [372, 172] on button "15" at bounding box center [372, 176] width 18 height 18
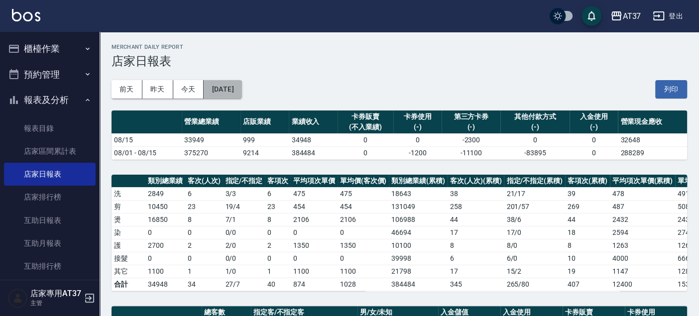
click at [241, 90] on button "[DATE]" at bounding box center [223, 89] width 38 height 18
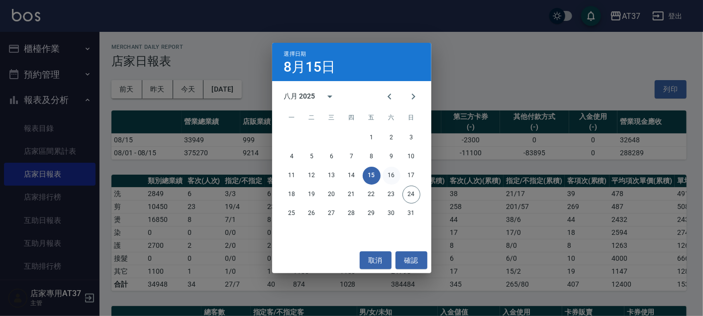
click at [391, 174] on button "16" at bounding box center [392, 176] width 18 height 18
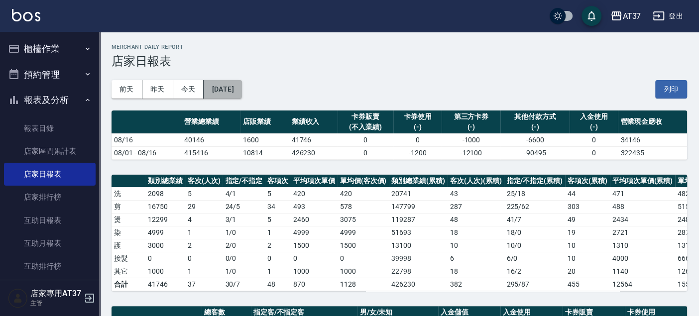
click at [232, 91] on button "[DATE]" at bounding box center [223, 89] width 38 height 18
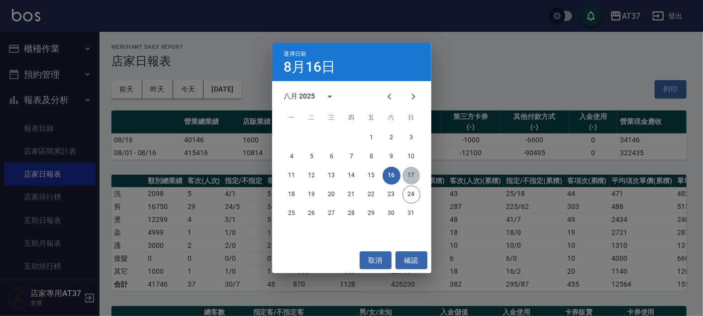
click at [405, 177] on button "17" at bounding box center [412, 176] width 18 height 18
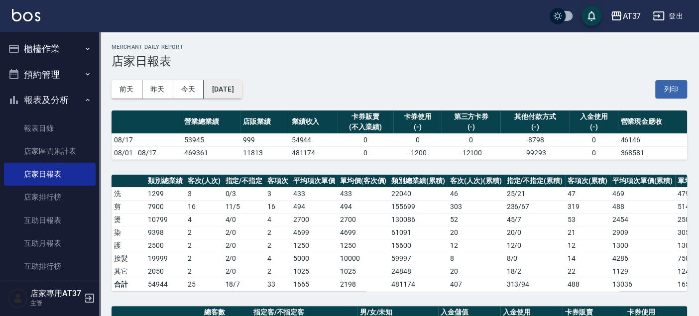
click at [239, 84] on button "[DATE]" at bounding box center [223, 89] width 38 height 18
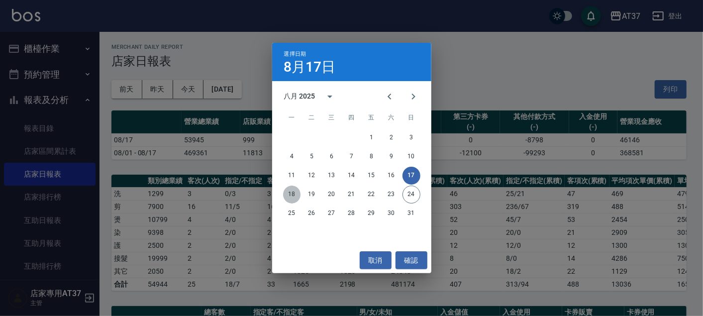
click at [291, 193] on button "18" at bounding box center [292, 195] width 18 height 18
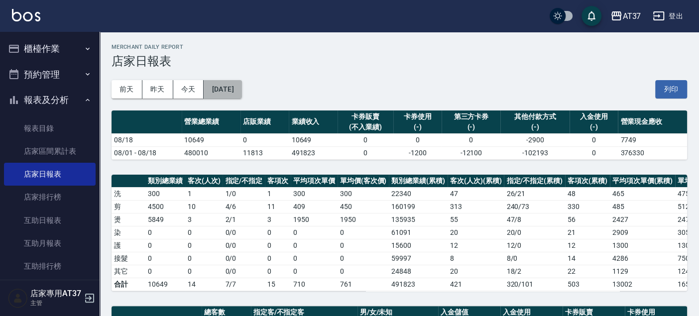
click at [241, 93] on button "[DATE]" at bounding box center [223, 89] width 38 height 18
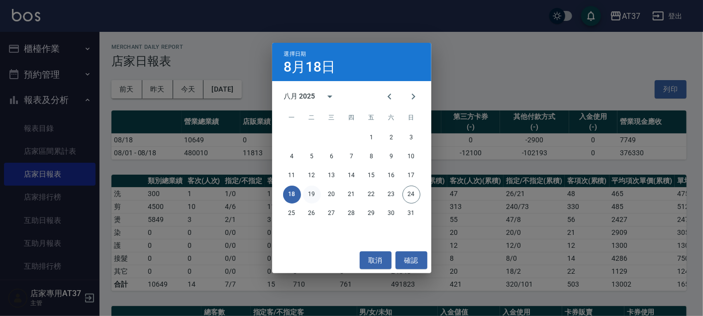
click at [314, 189] on button "19" at bounding box center [312, 195] width 18 height 18
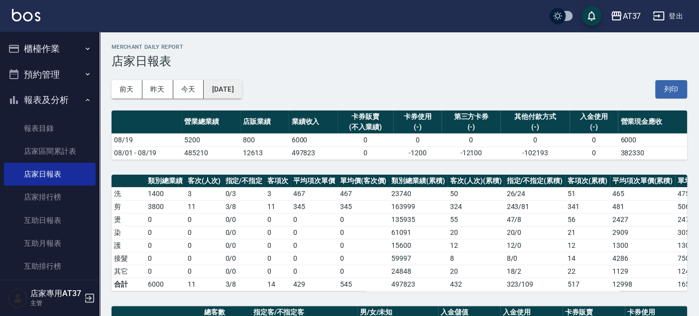
click at [233, 87] on button "[DATE]" at bounding box center [223, 89] width 38 height 18
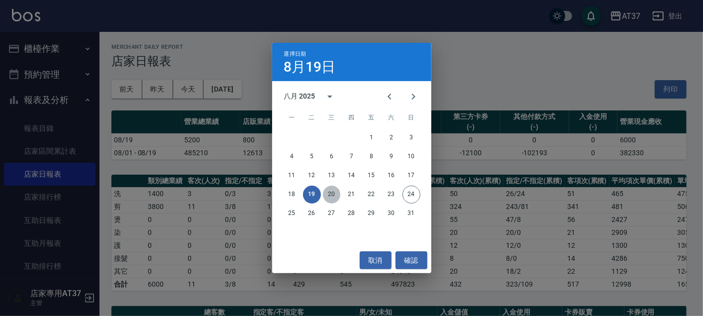
click at [326, 195] on button "20" at bounding box center [332, 195] width 18 height 18
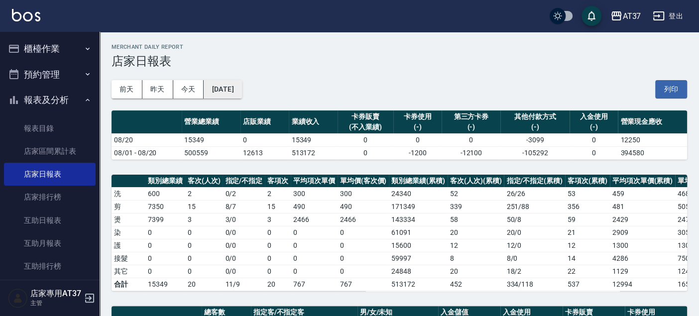
click at [234, 85] on button "[DATE]" at bounding box center [223, 89] width 38 height 18
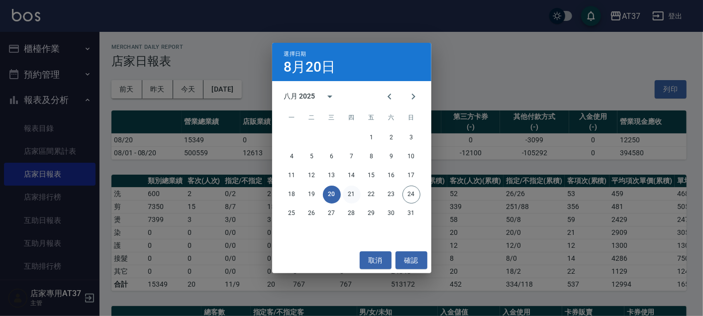
click at [353, 196] on button "21" at bounding box center [352, 195] width 18 height 18
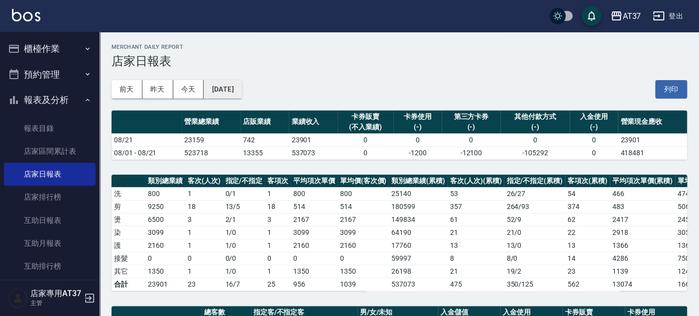
click at [241, 87] on button "[DATE]" at bounding box center [223, 89] width 38 height 18
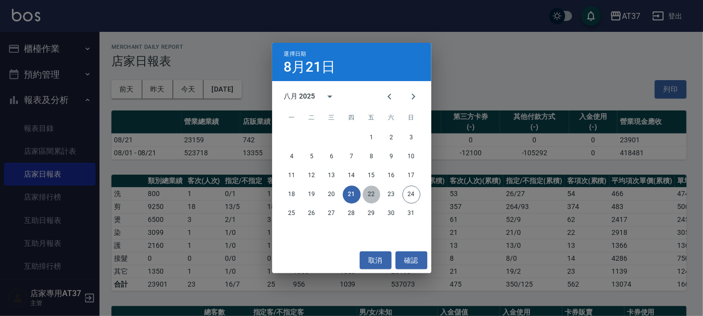
click at [372, 196] on button "22" at bounding box center [372, 195] width 18 height 18
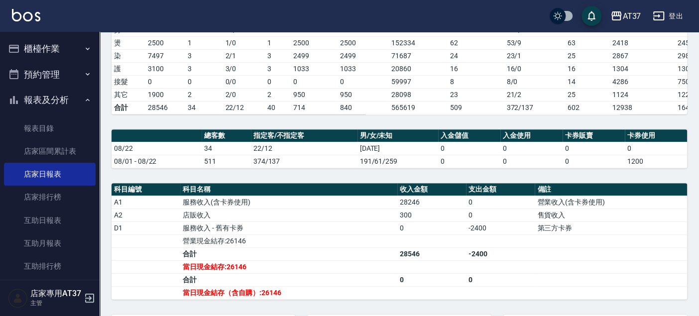
scroll to position [199, 0]
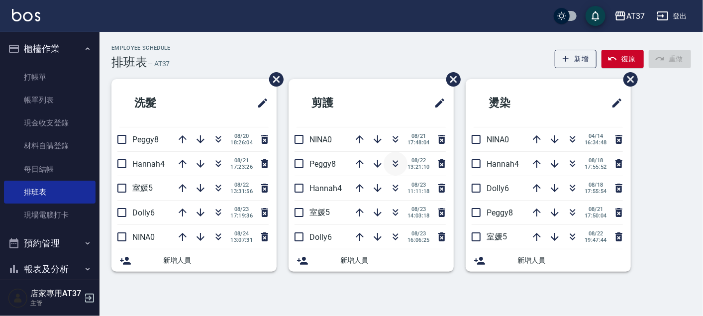
click at [397, 158] on icon "button" at bounding box center [396, 164] width 12 height 12
